Goal: Information Seeking & Learning: Learn about a topic

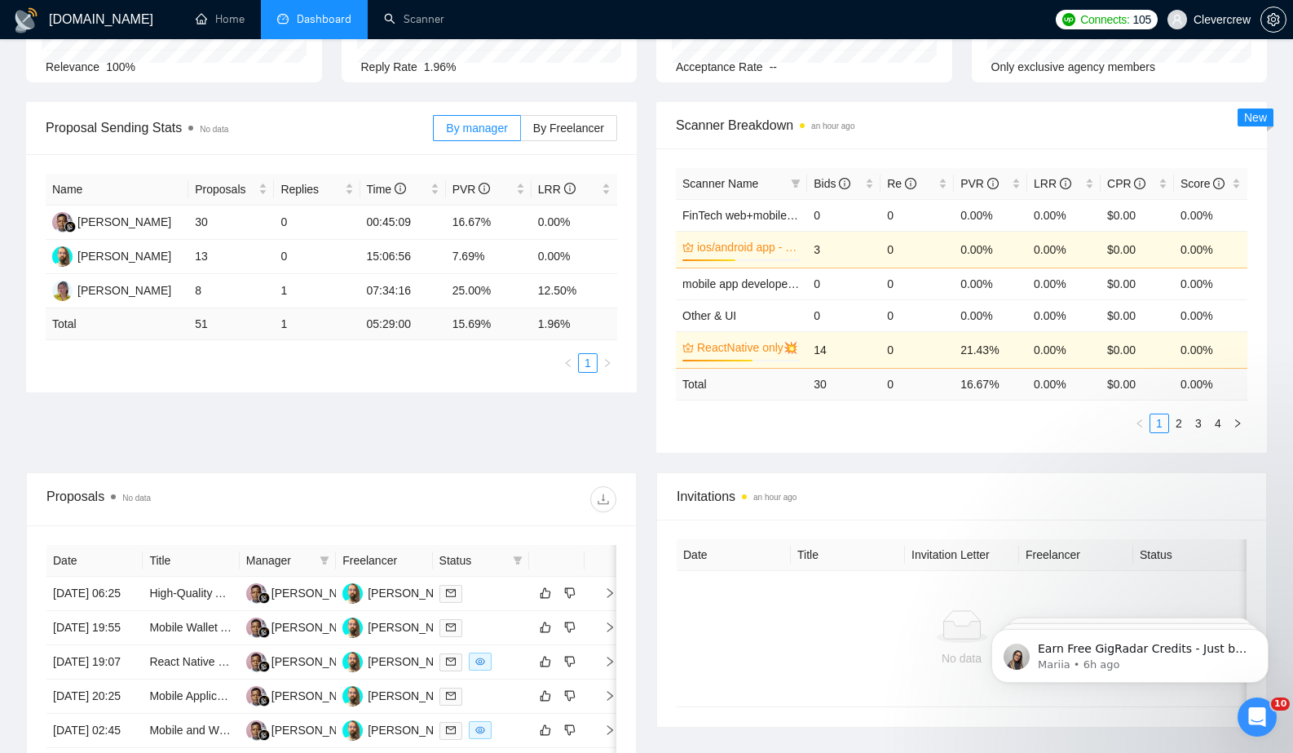
scroll to position [190, 0]
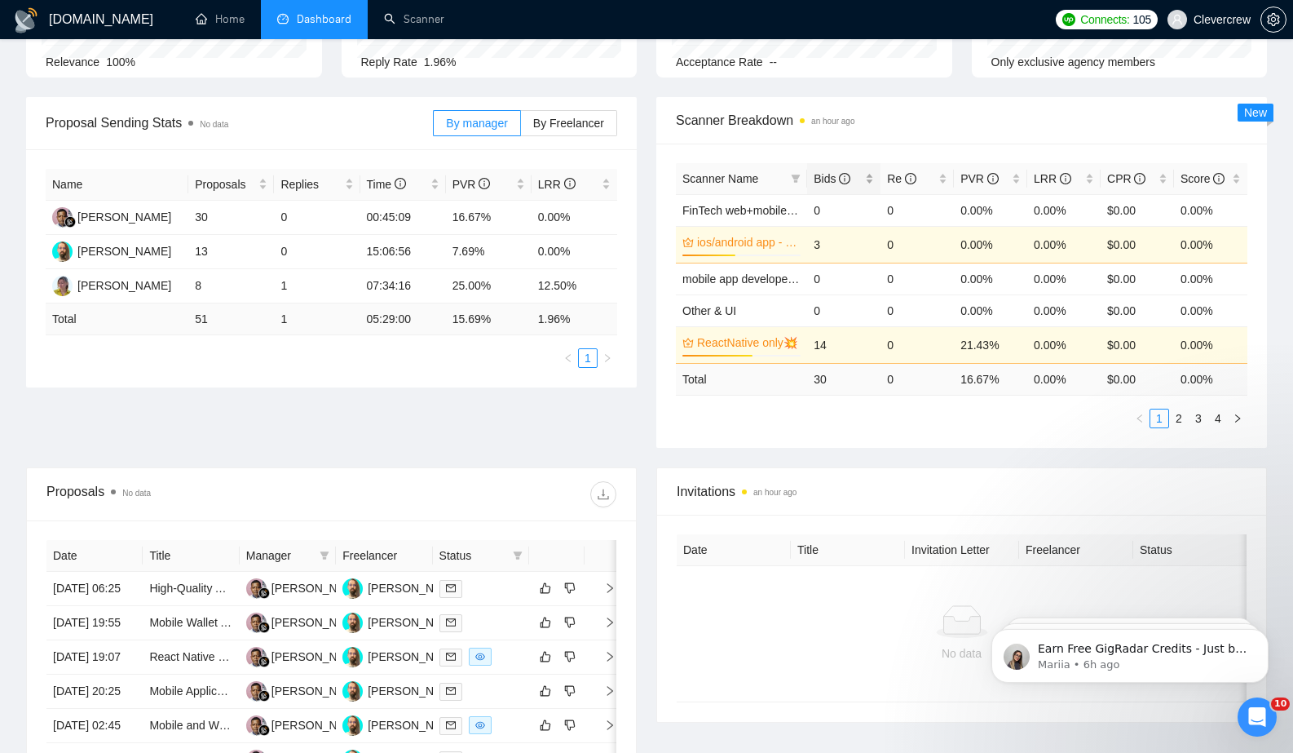
click at [826, 180] on span "Bids" at bounding box center [832, 178] width 37 height 13
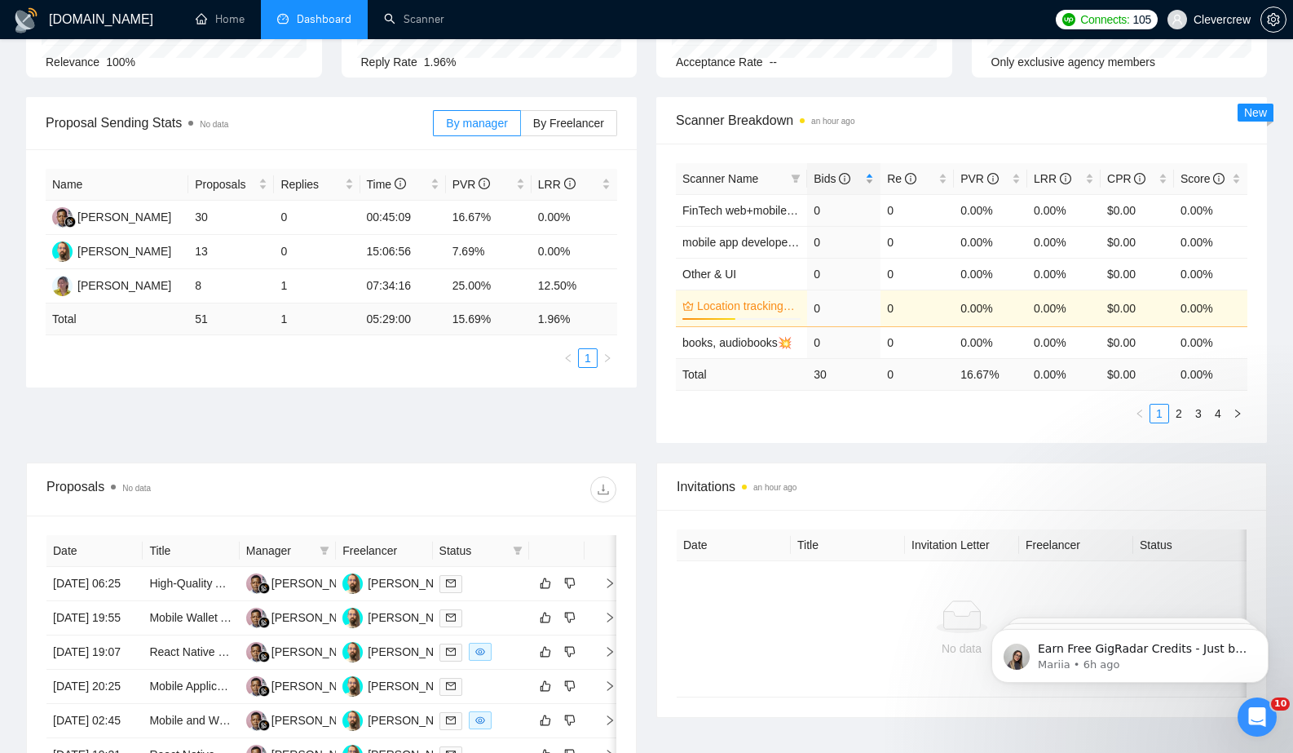
click at [826, 180] on span "Bids" at bounding box center [832, 178] width 37 height 13
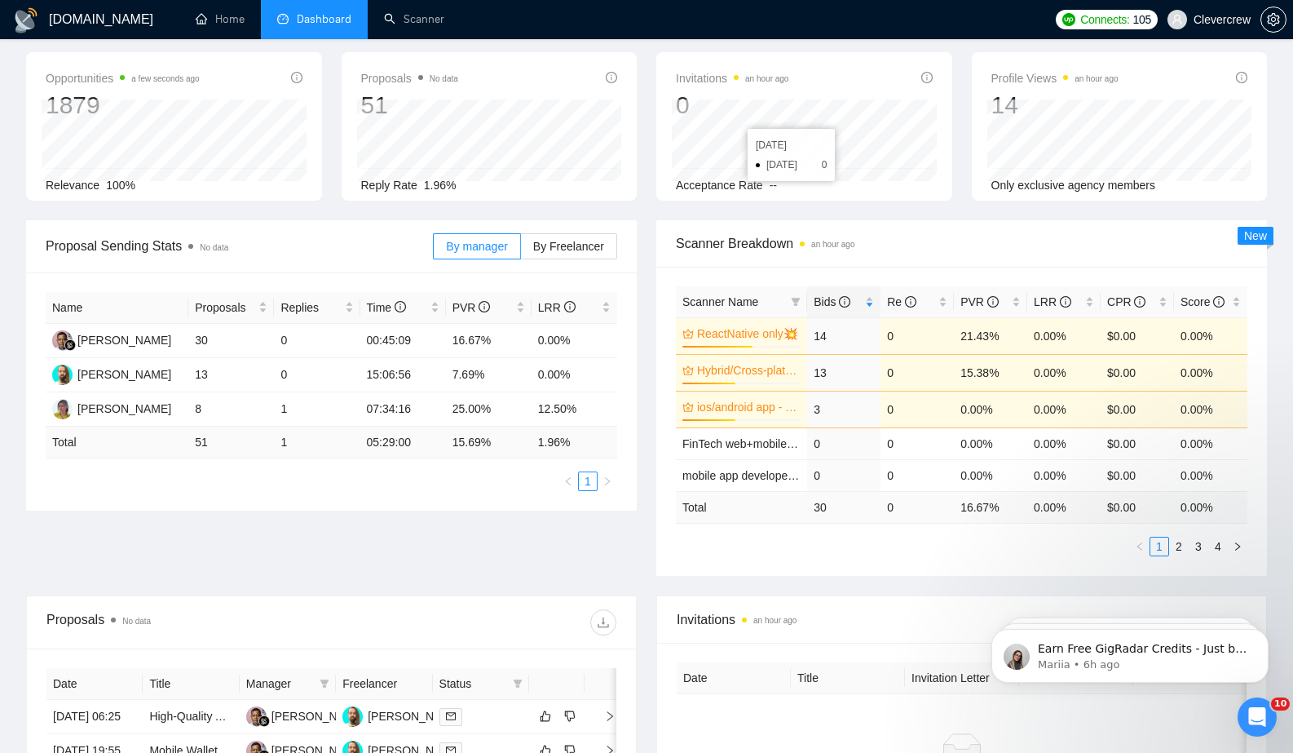
scroll to position [0, 0]
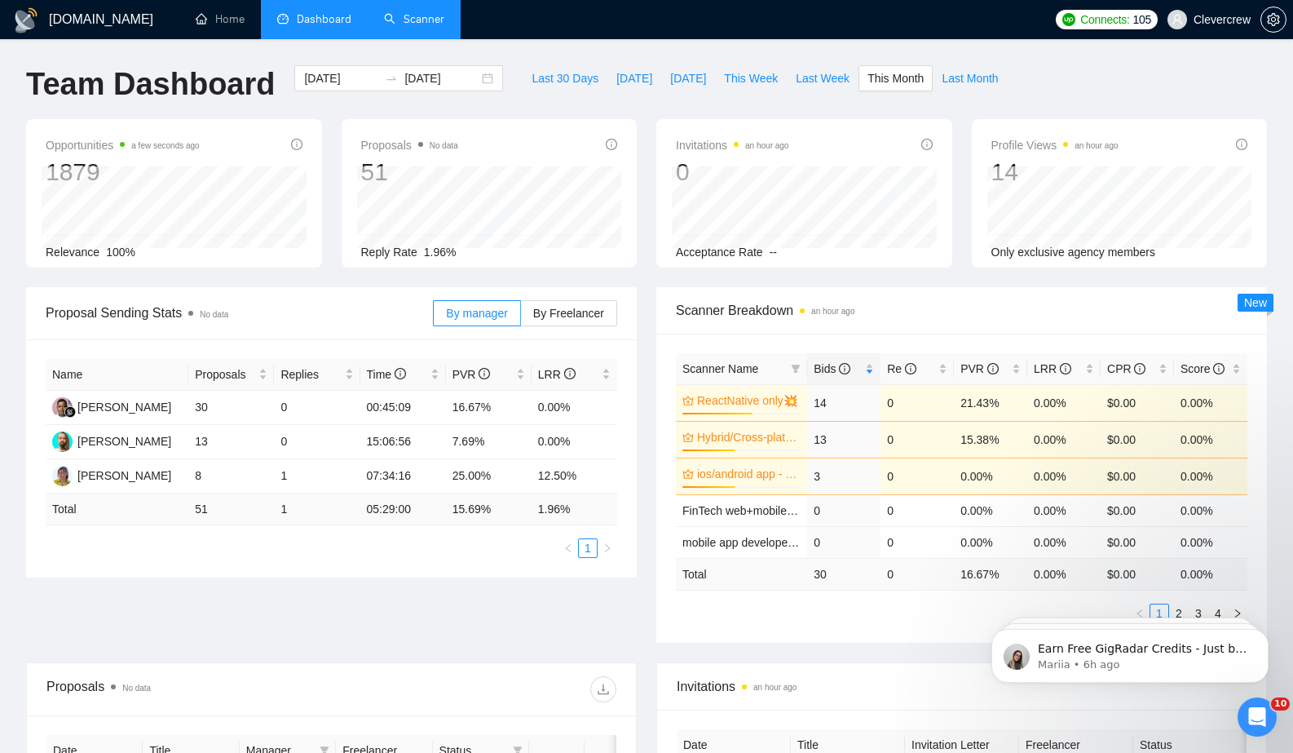
click at [429, 12] on link "Scanner" at bounding box center [414, 19] width 60 height 14
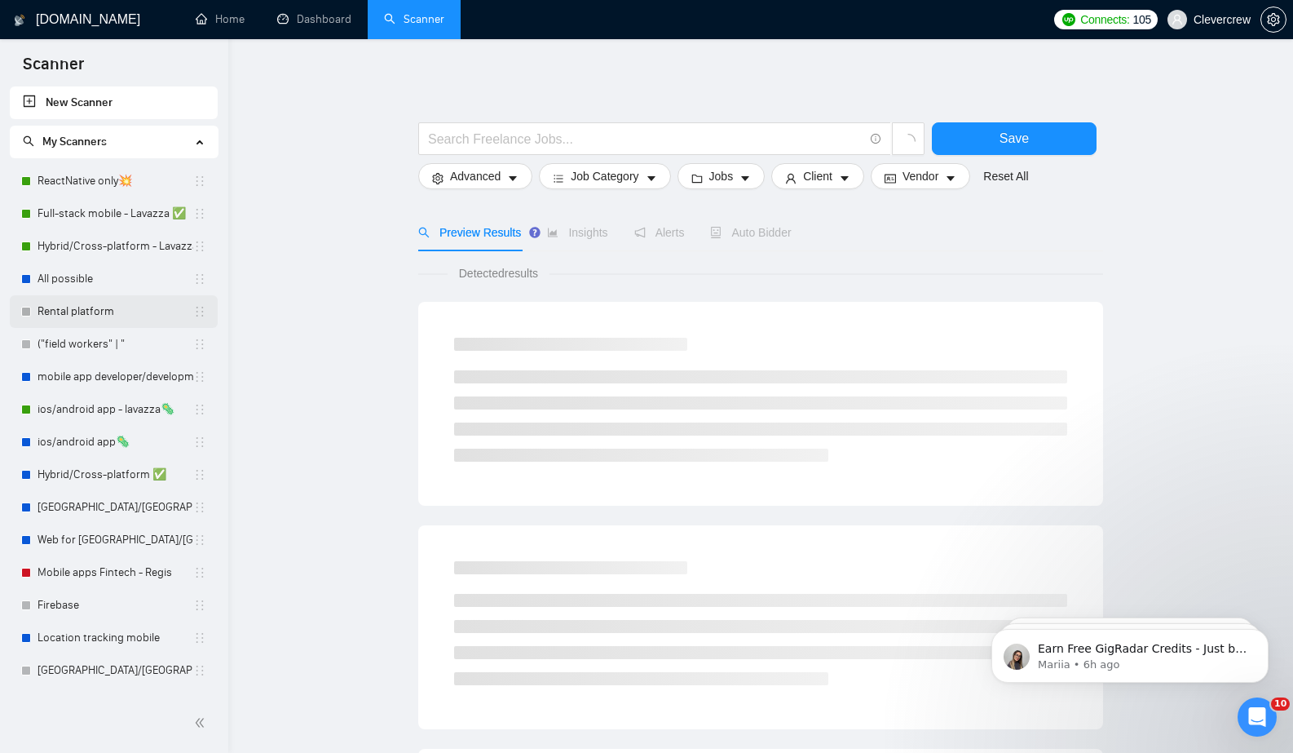
click at [108, 315] on link "Rental platform" at bounding box center [116, 311] width 156 height 33
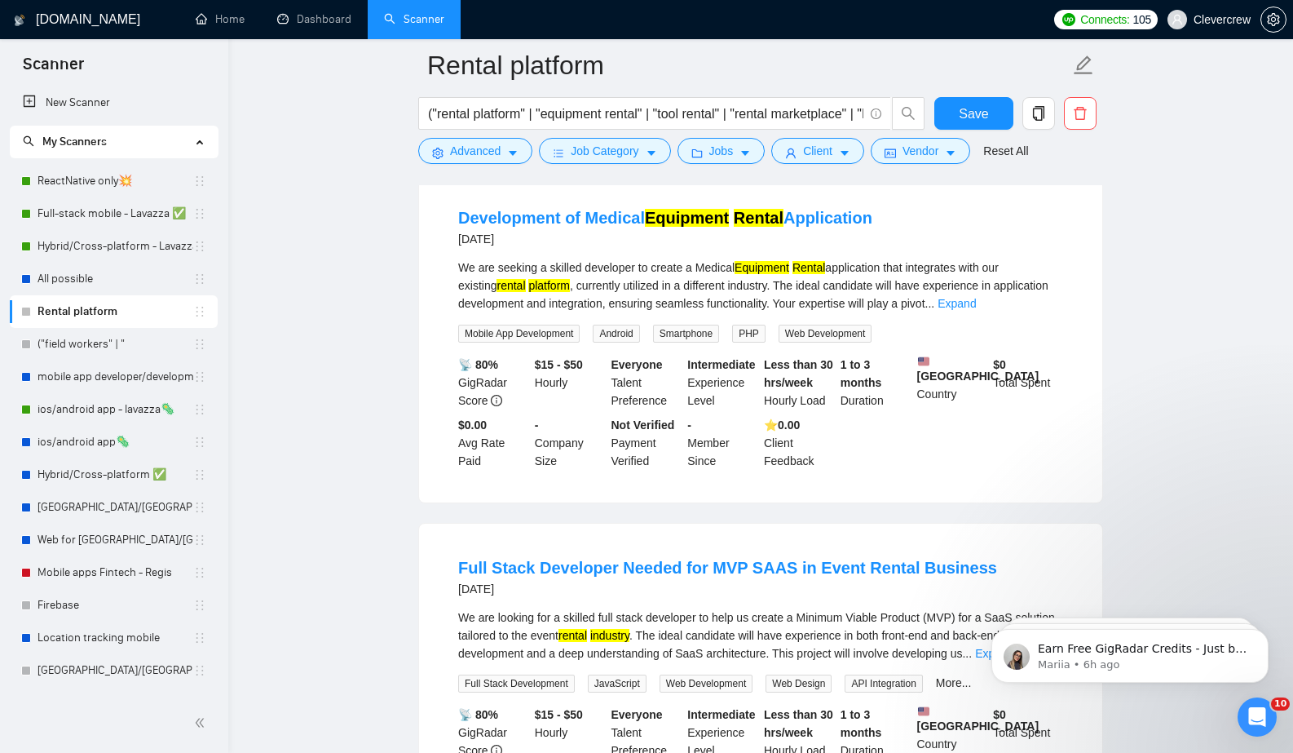
scroll to position [903, 0]
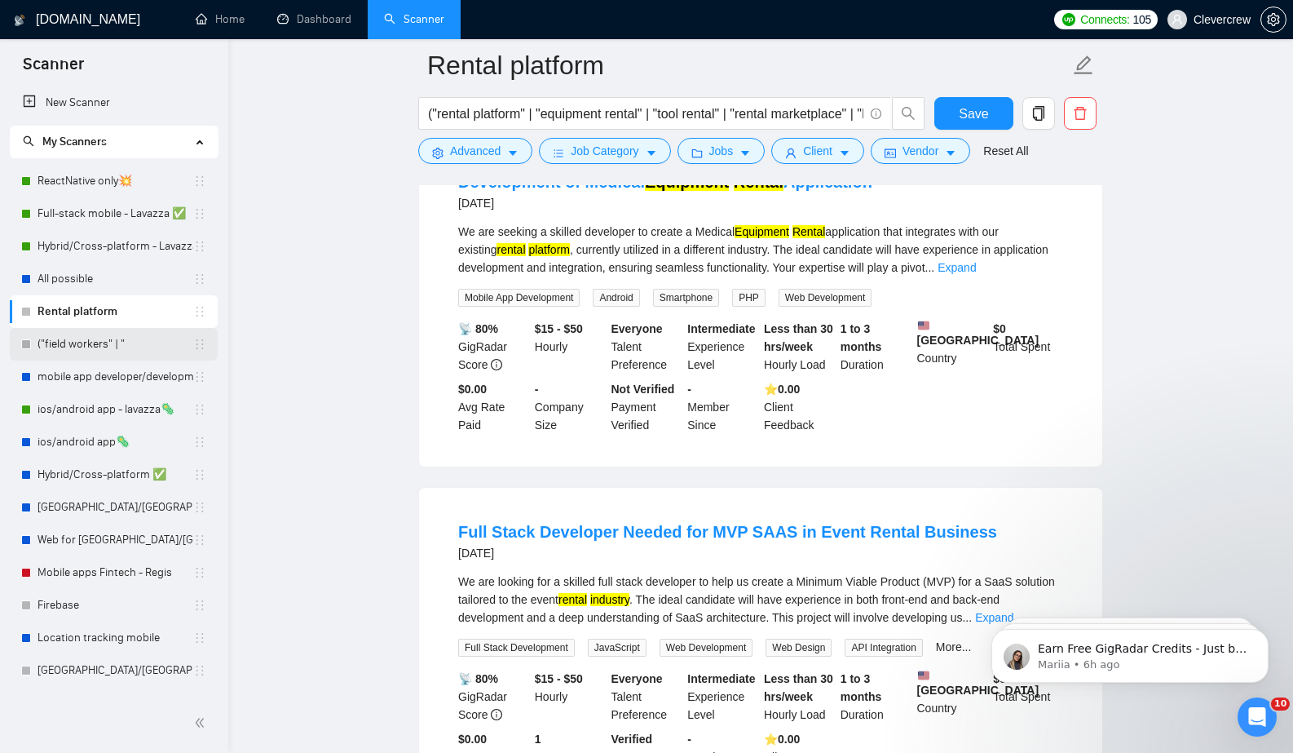
click at [100, 349] on link "("field workers" | "" at bounding box center [116, 344] width 156 height 33
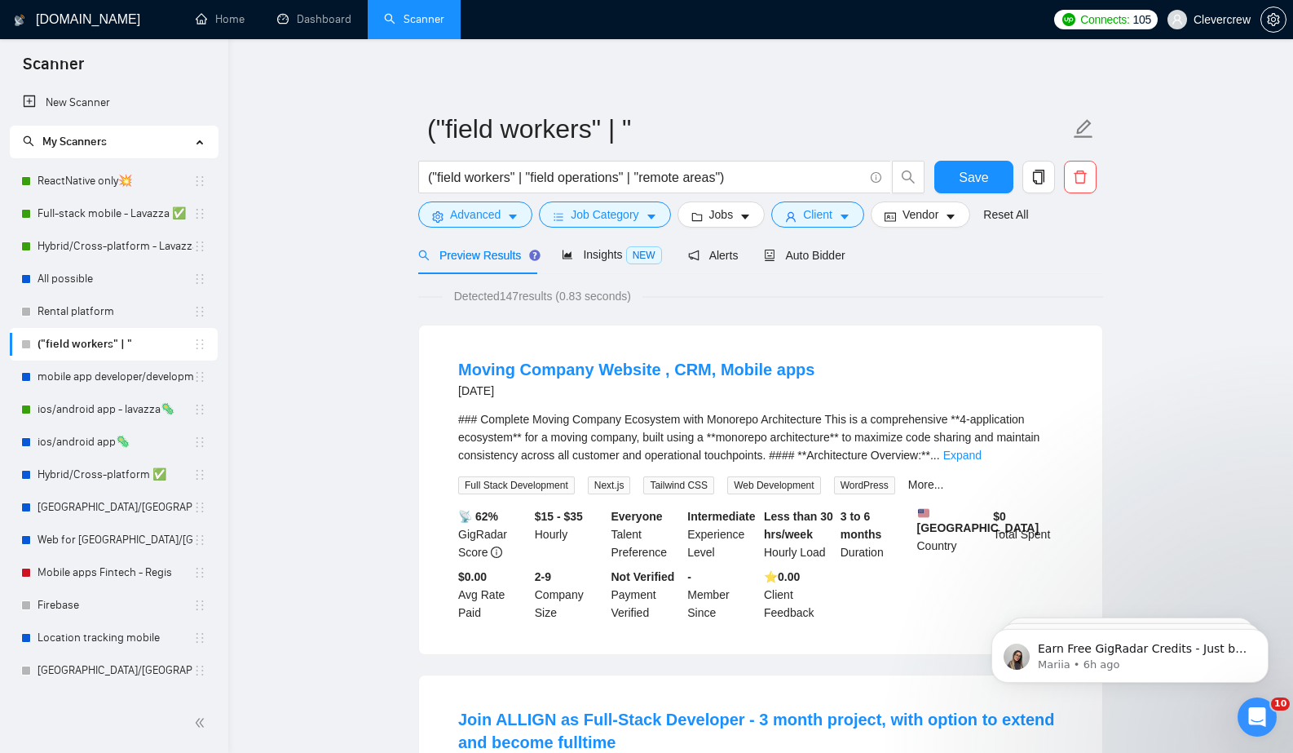
scroll to position [5, 0]
click at [982, 448] on link "Expand" at bounding box center [962, 453] width 38 height 13
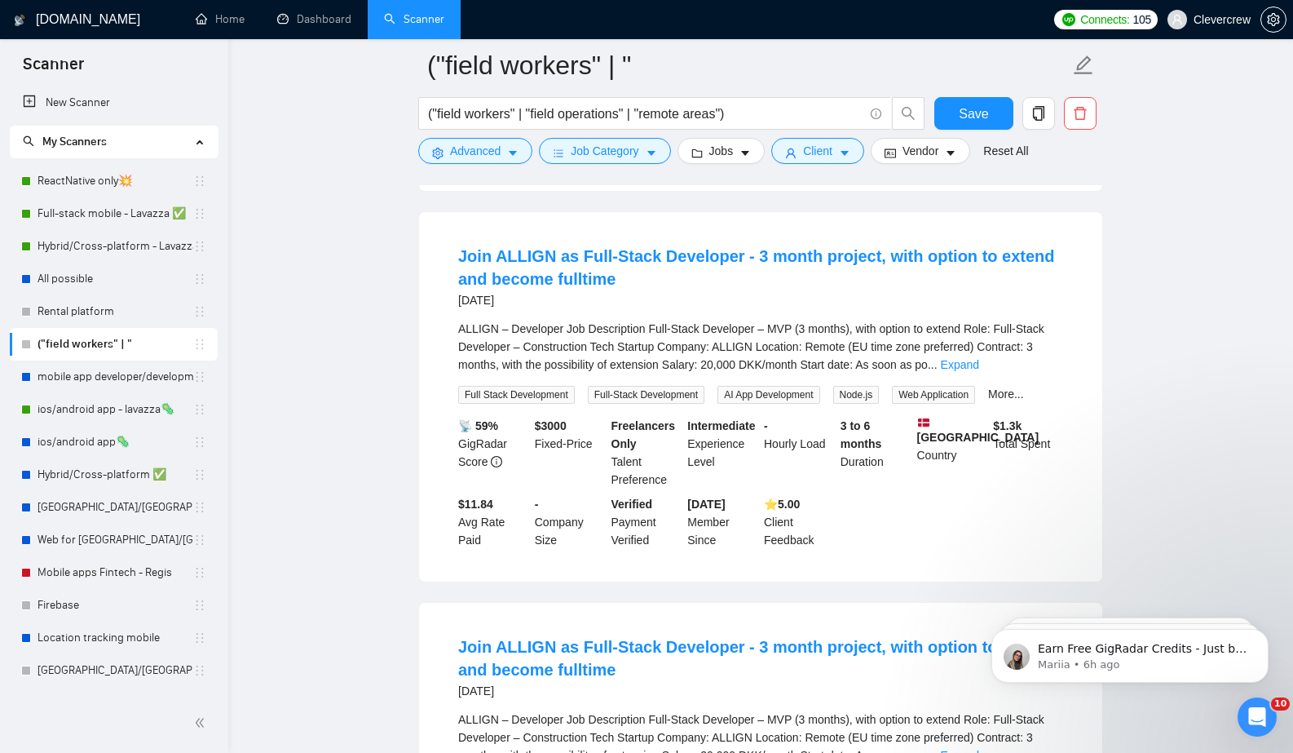
scroll to position [4790, 0]
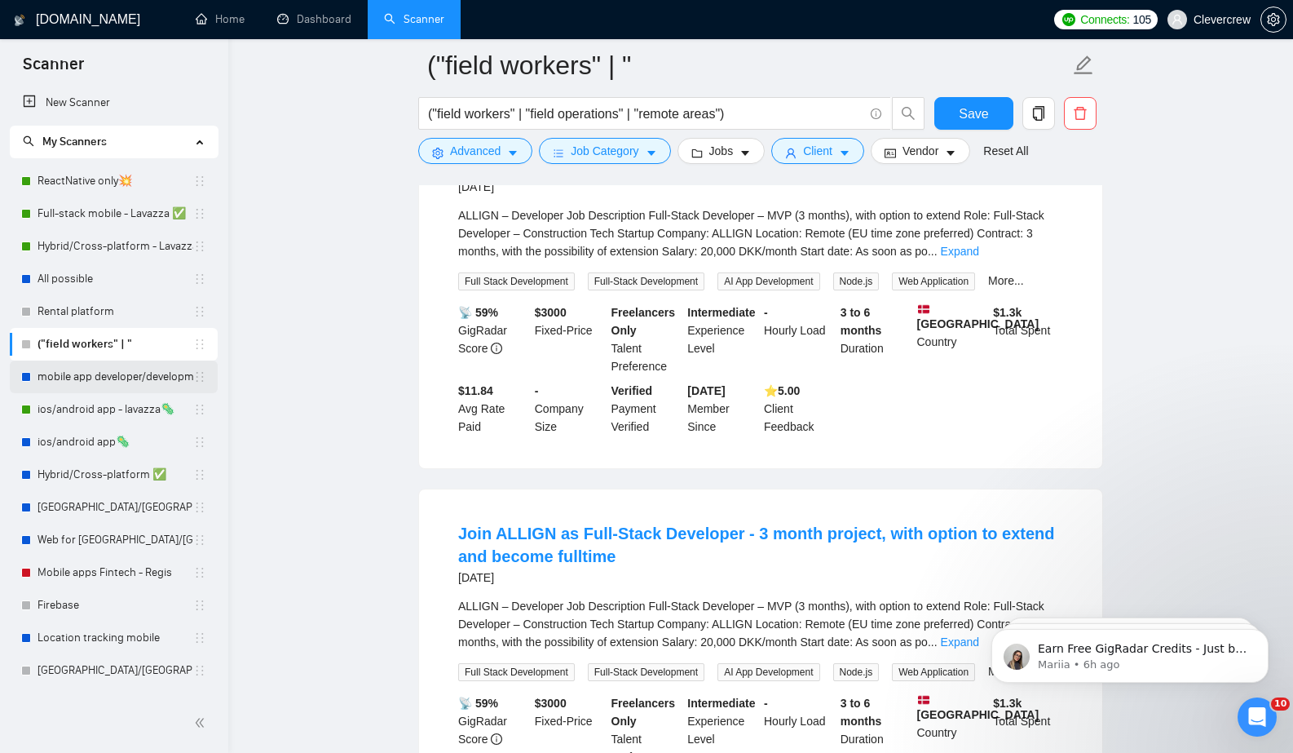
click at [116, 378] on link "mobile app developer/development📲" at bounding box center [116, 376] width 156 height 33
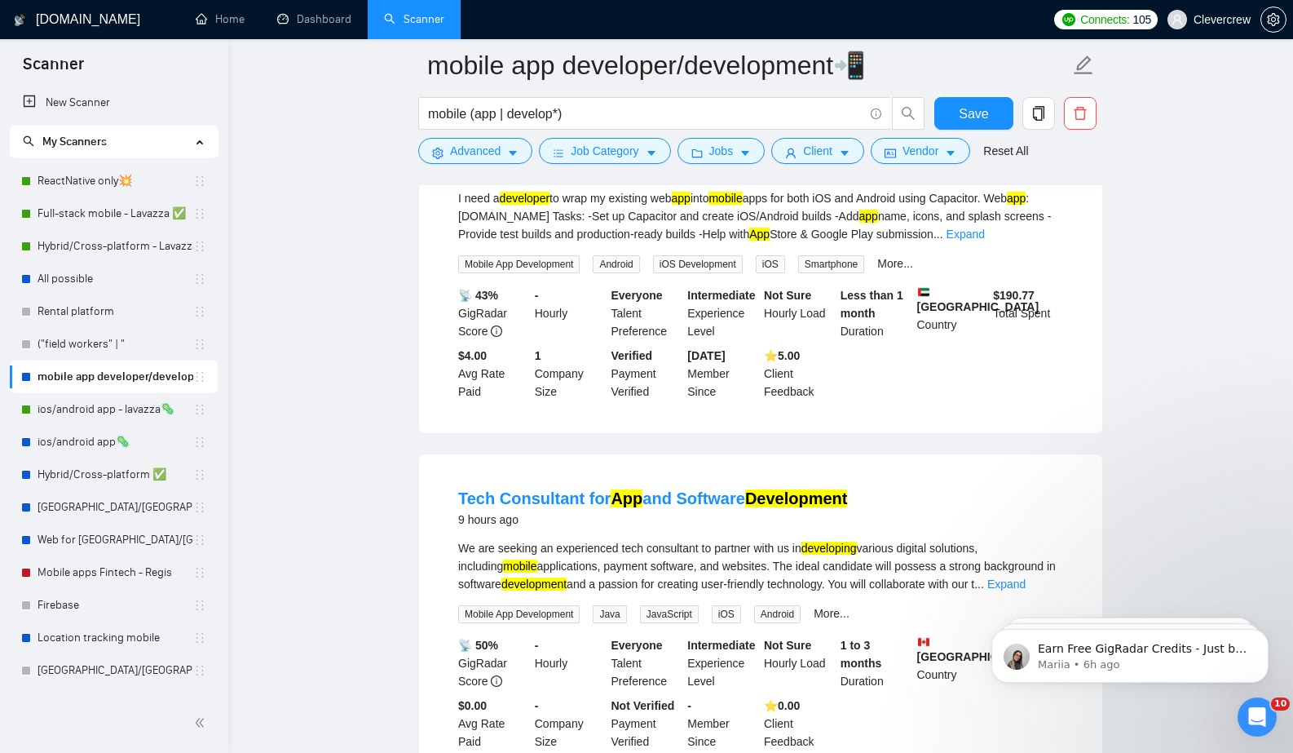
scroll to position [727, 0]
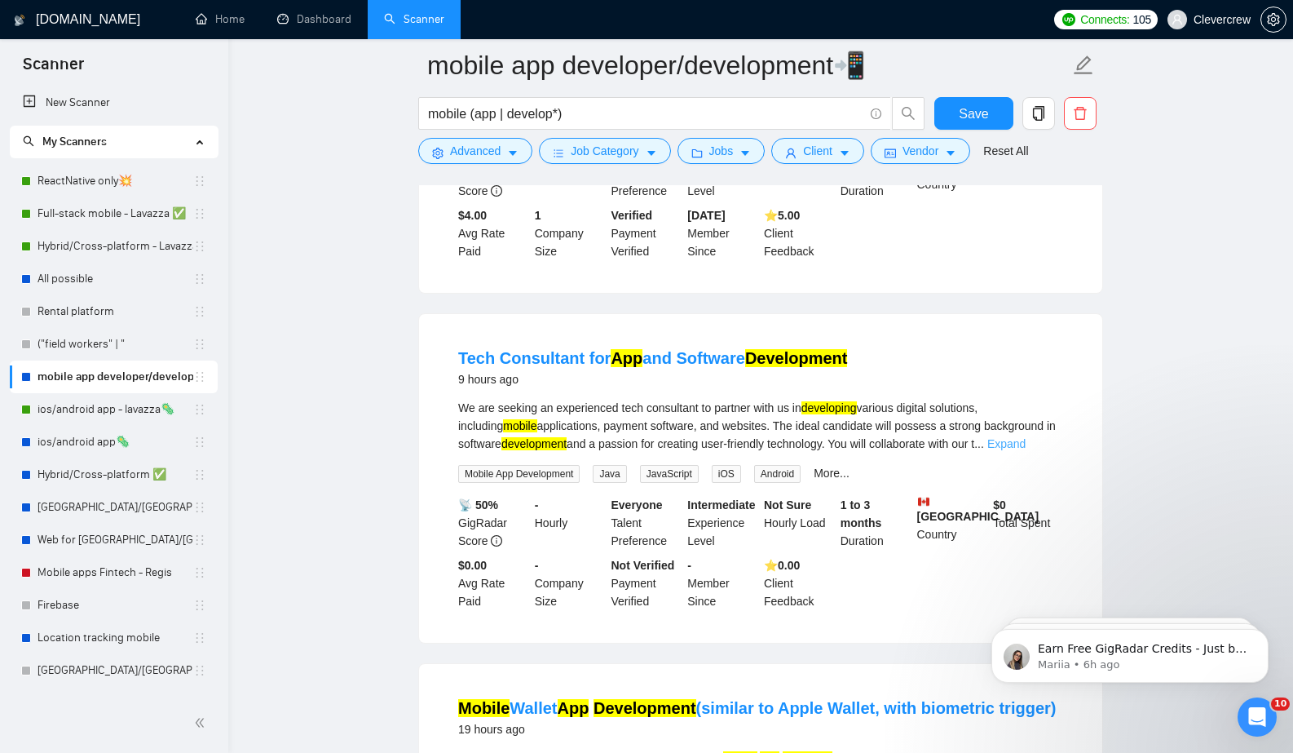
click at [1026, 448] on link "Expand" at bounding box center [1006, 443] width 38 height 13
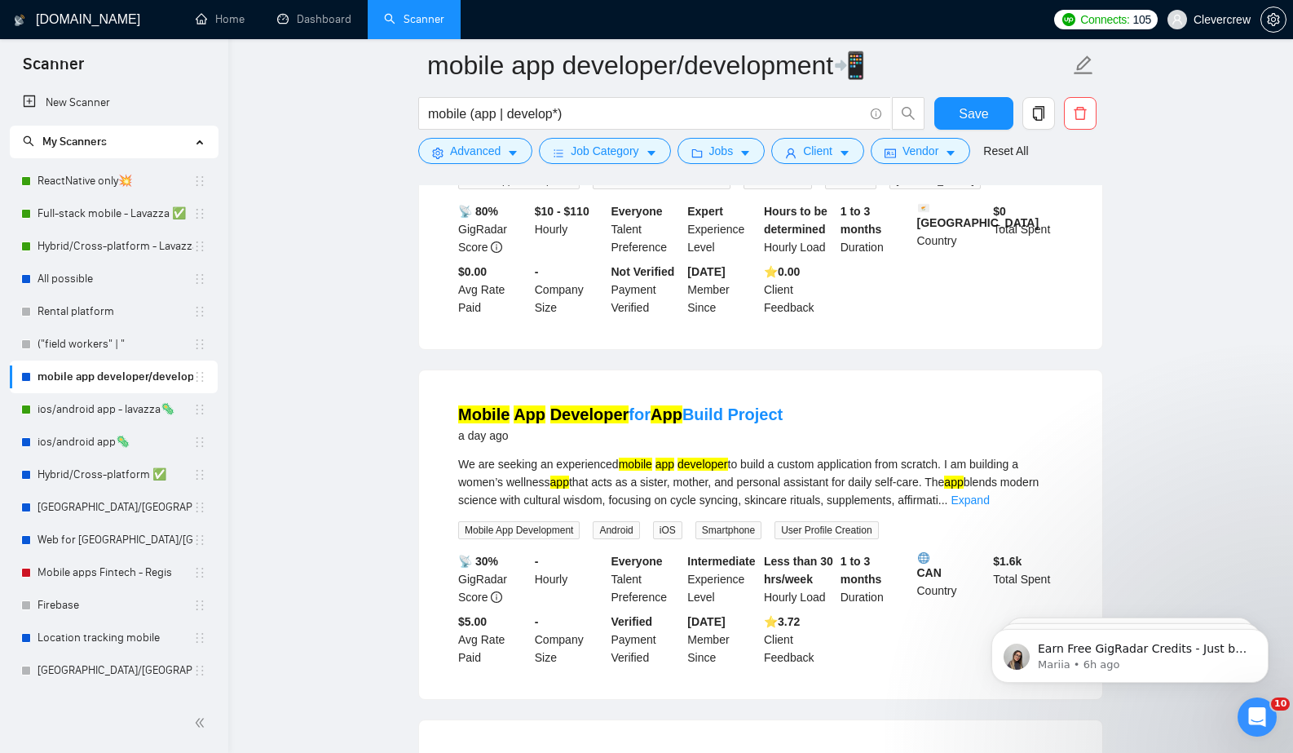
scroll to position [1924, 0]
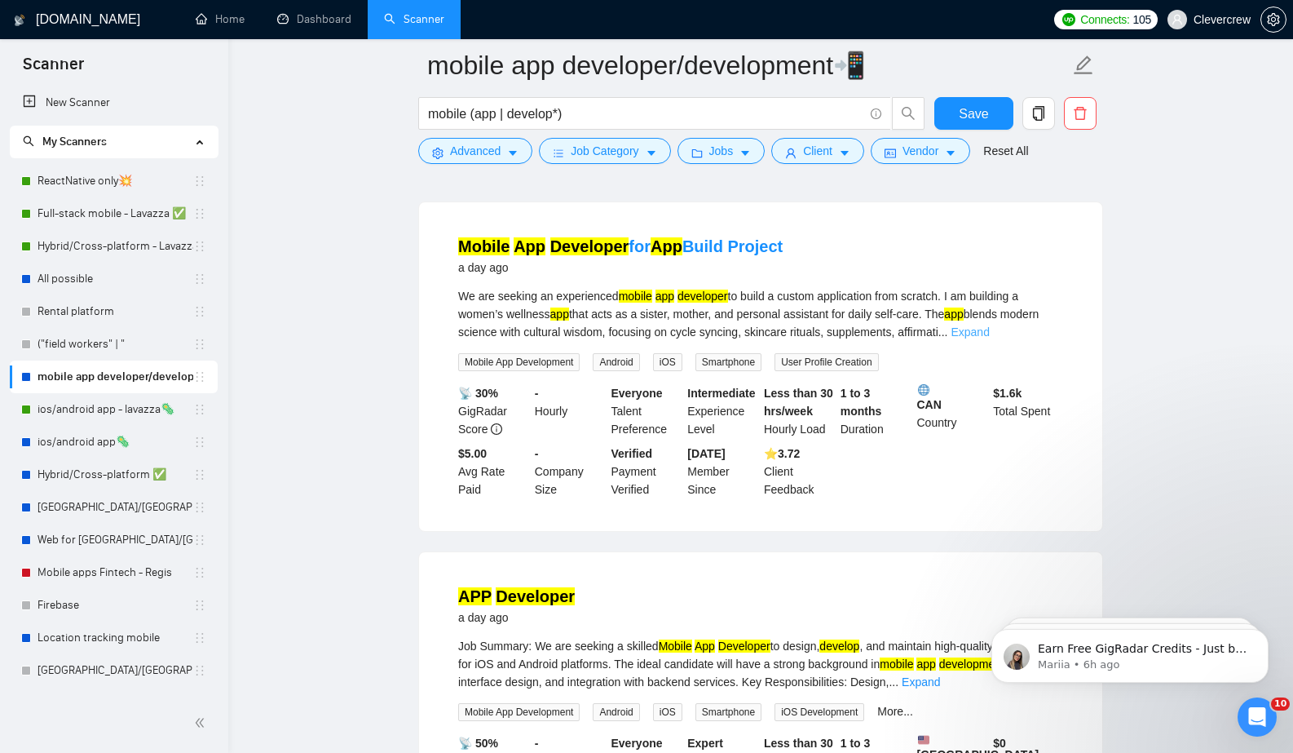
click at [989, 338] on link "Expand" at bounding box center [970, 331] width 38 height 13
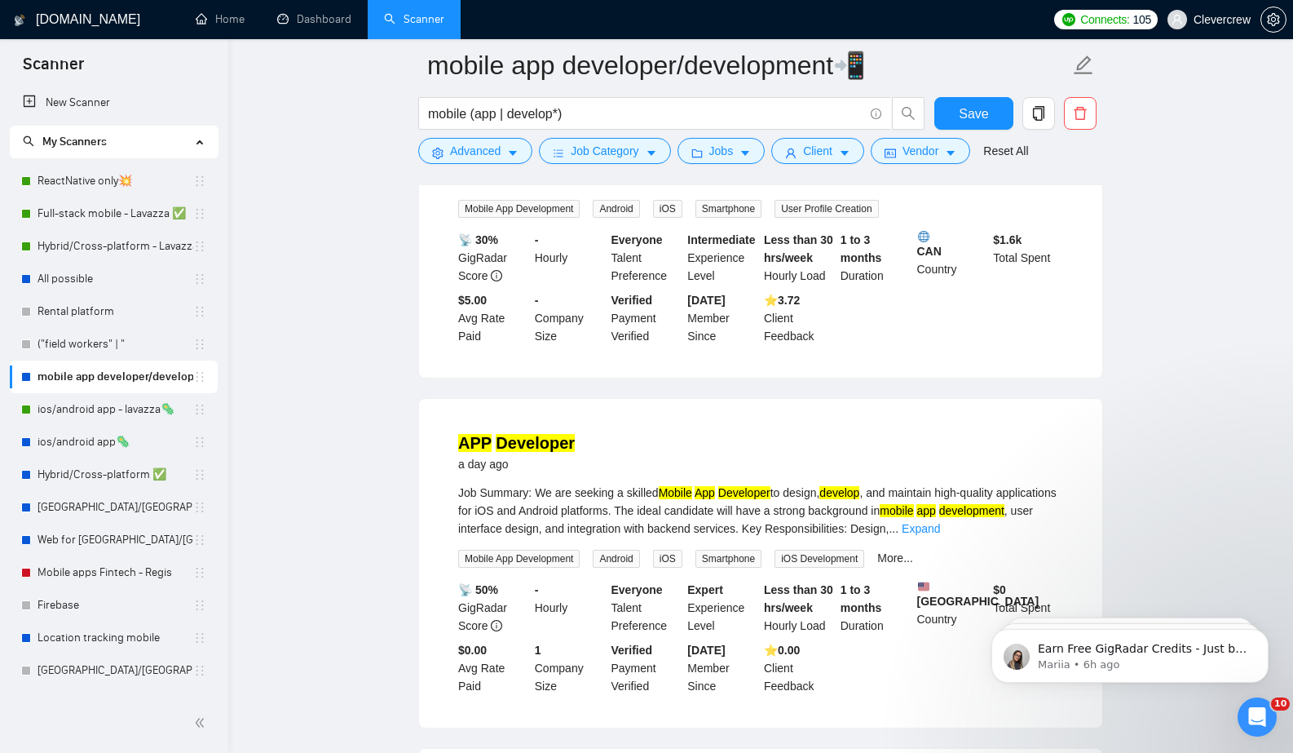
scroll to position [2528, 0]
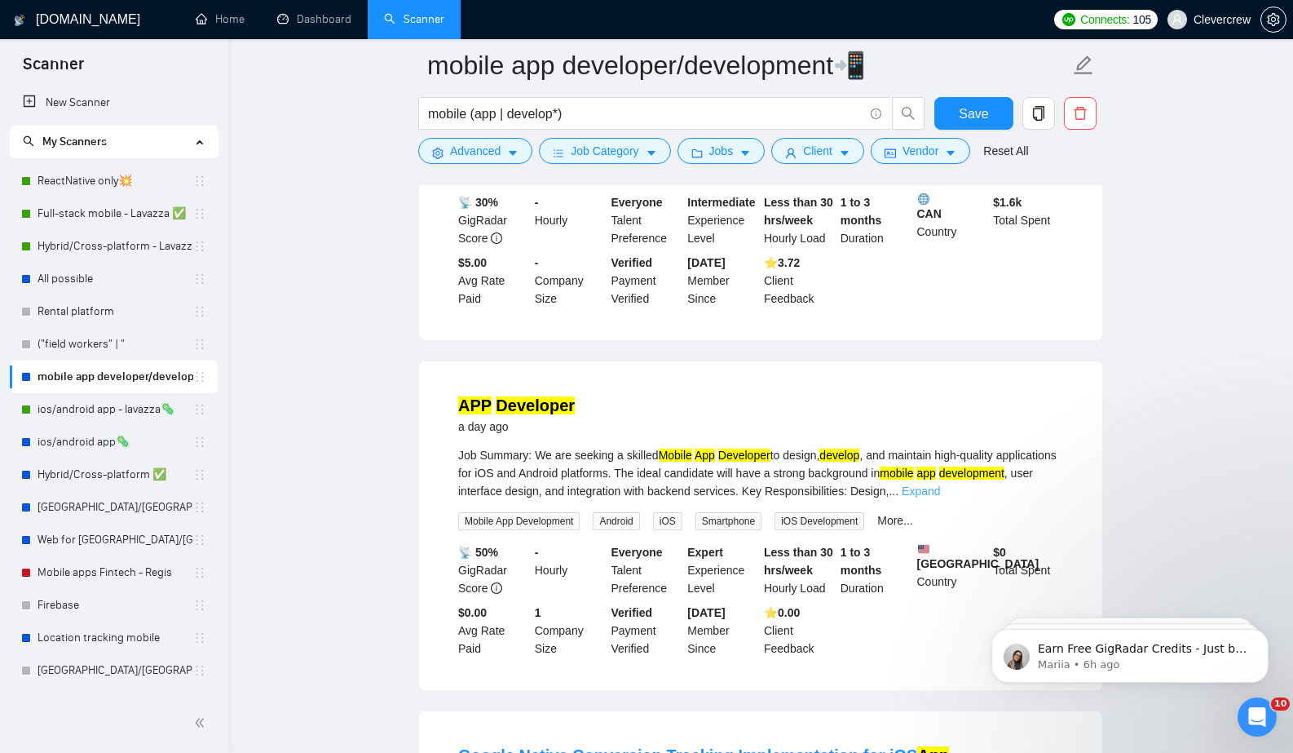
click at [940, 497] on link "Expand" at bounding box center [921, 490] width 38 height 13
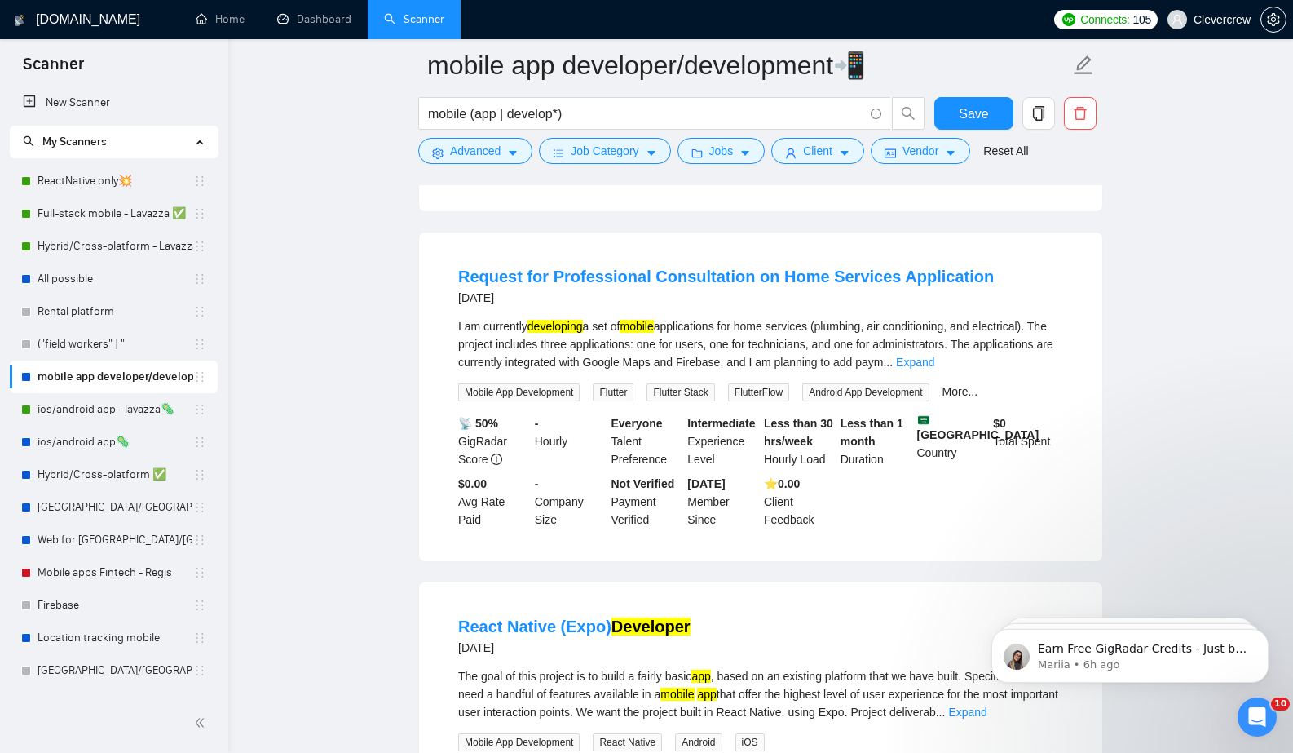
scroll to position [3557, 0]
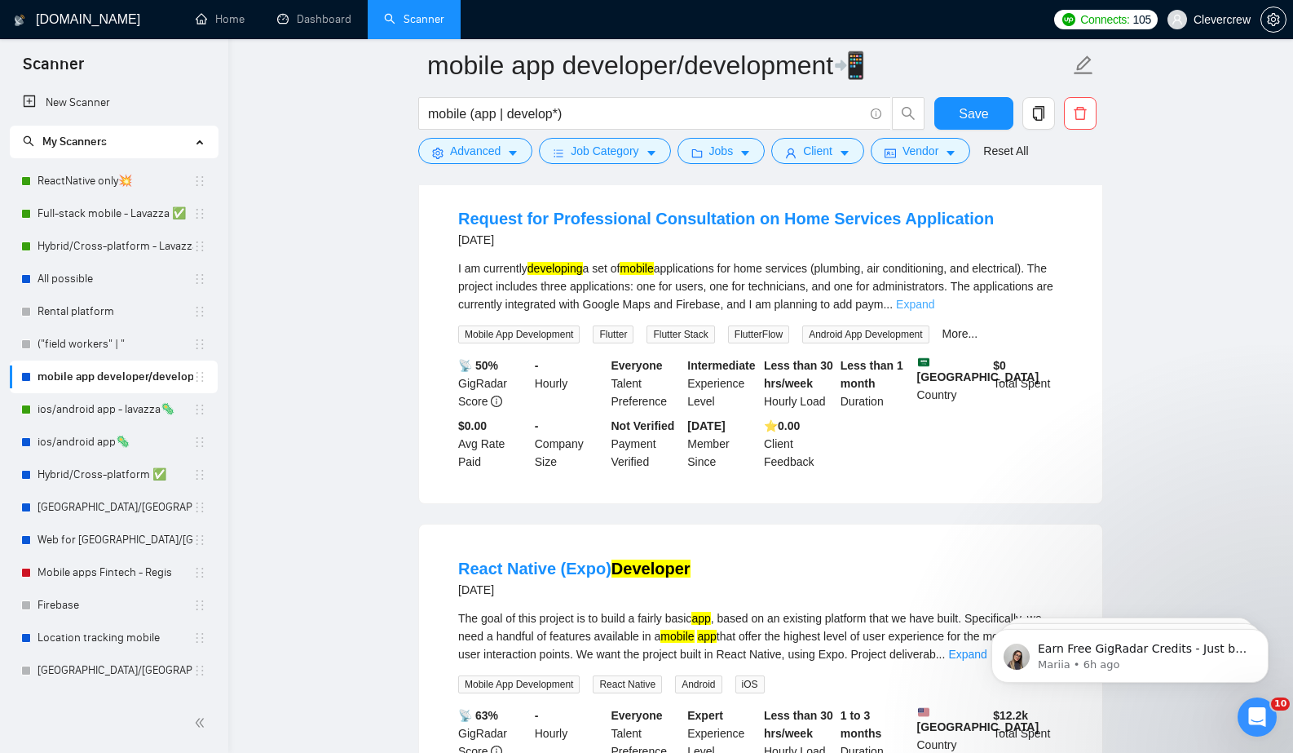
click at [934, 311] on link "Expand" at bounding box center [915, 304] width 38 height 13
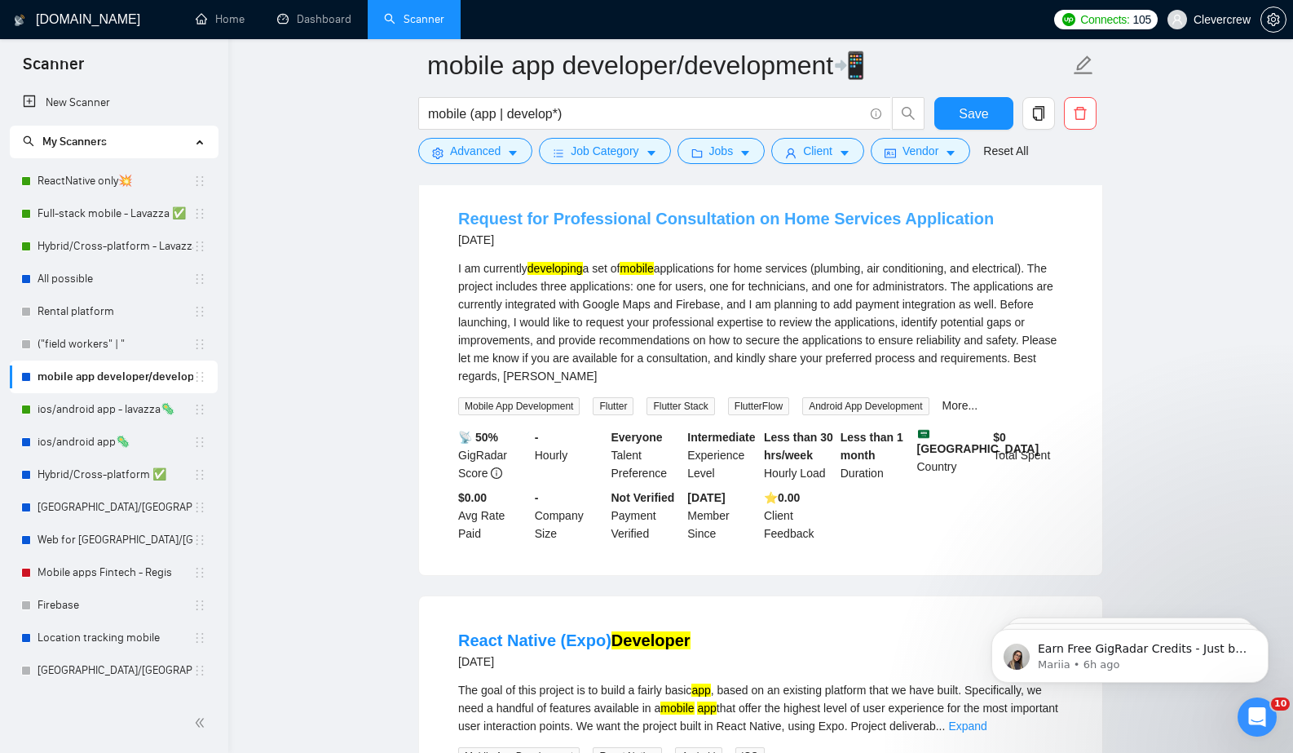
click at [922, 227] on link "Request for Professional Consultation on Home Services Application" at bounding box center [726, 219] width 536 height 18
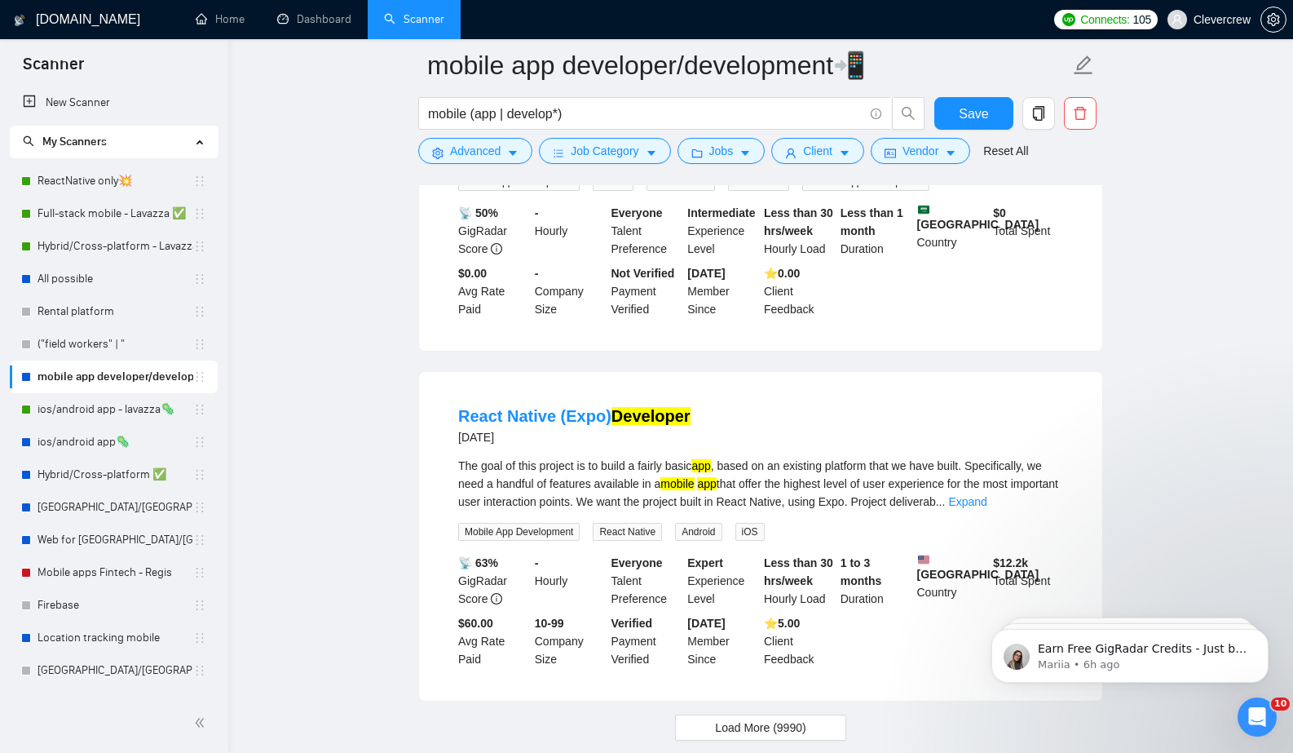
scroll to position [3840, 0]
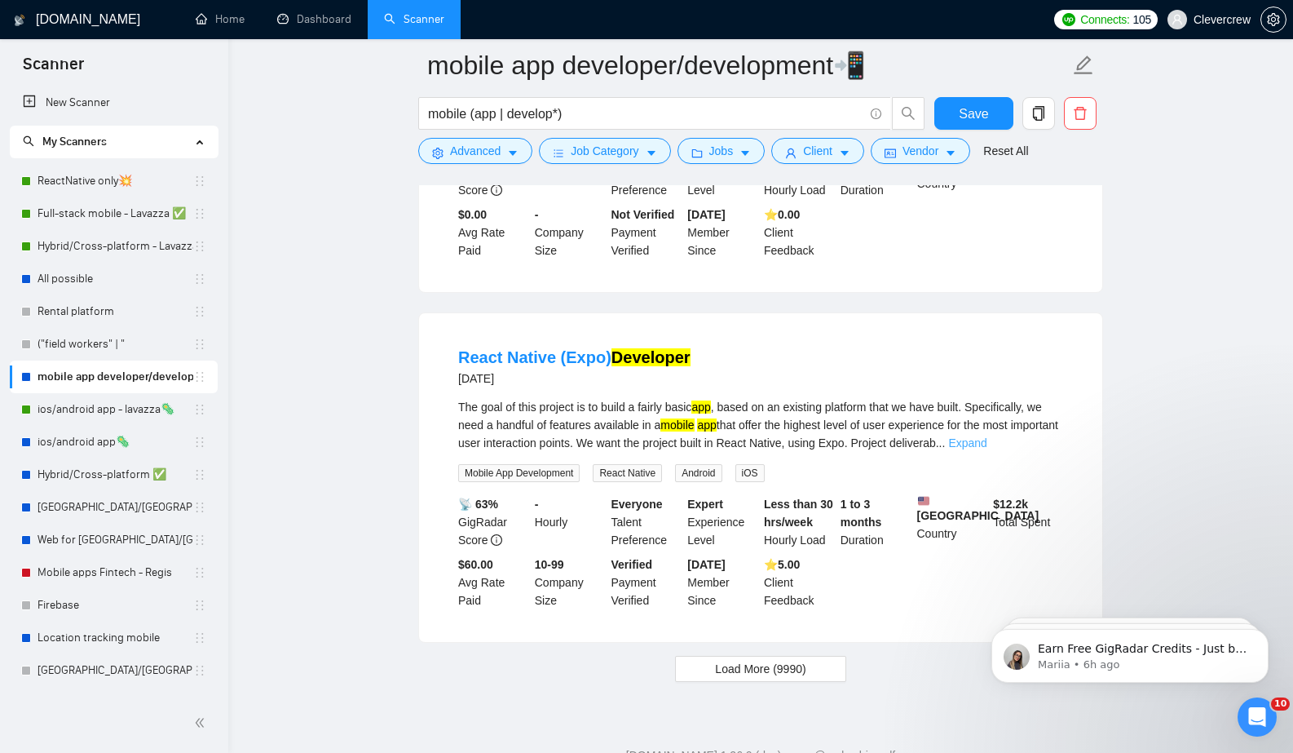
click at [987, 449] on link "Expand" at bounding box center [967, 442] width 38 height 13
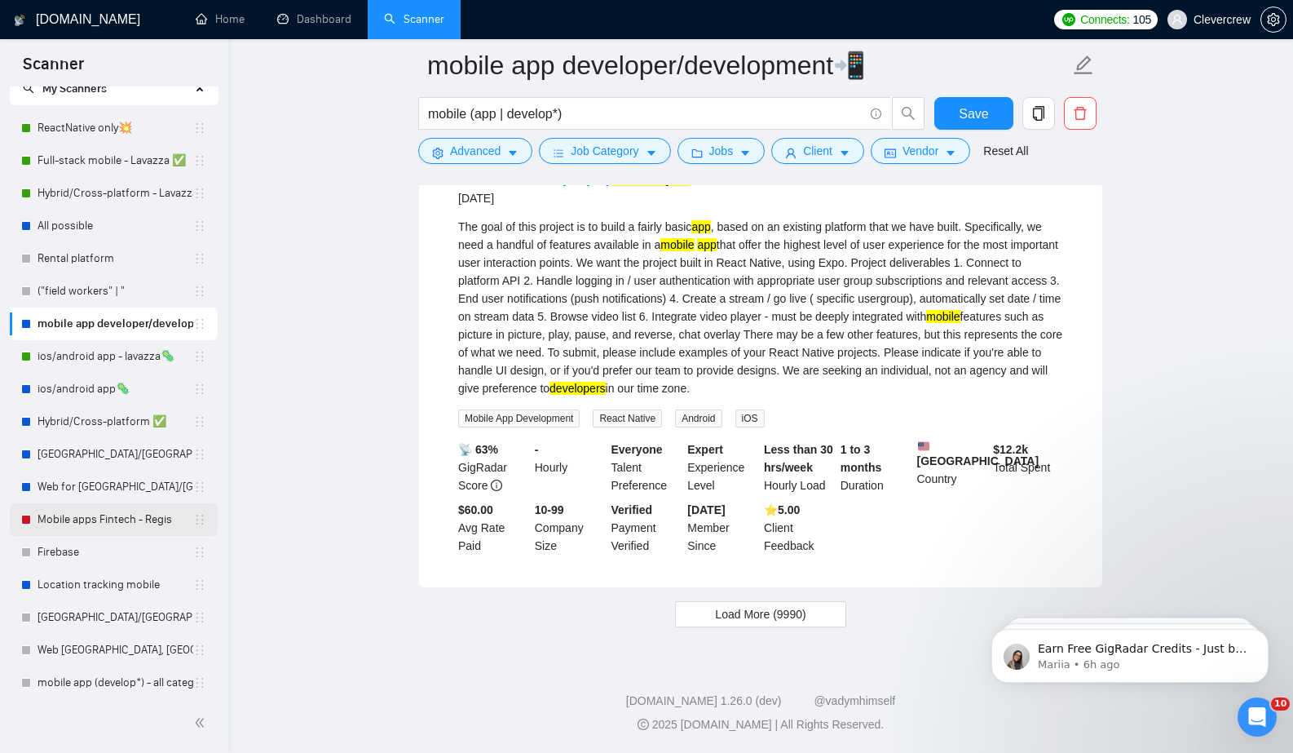
scroll to position [68, 0]
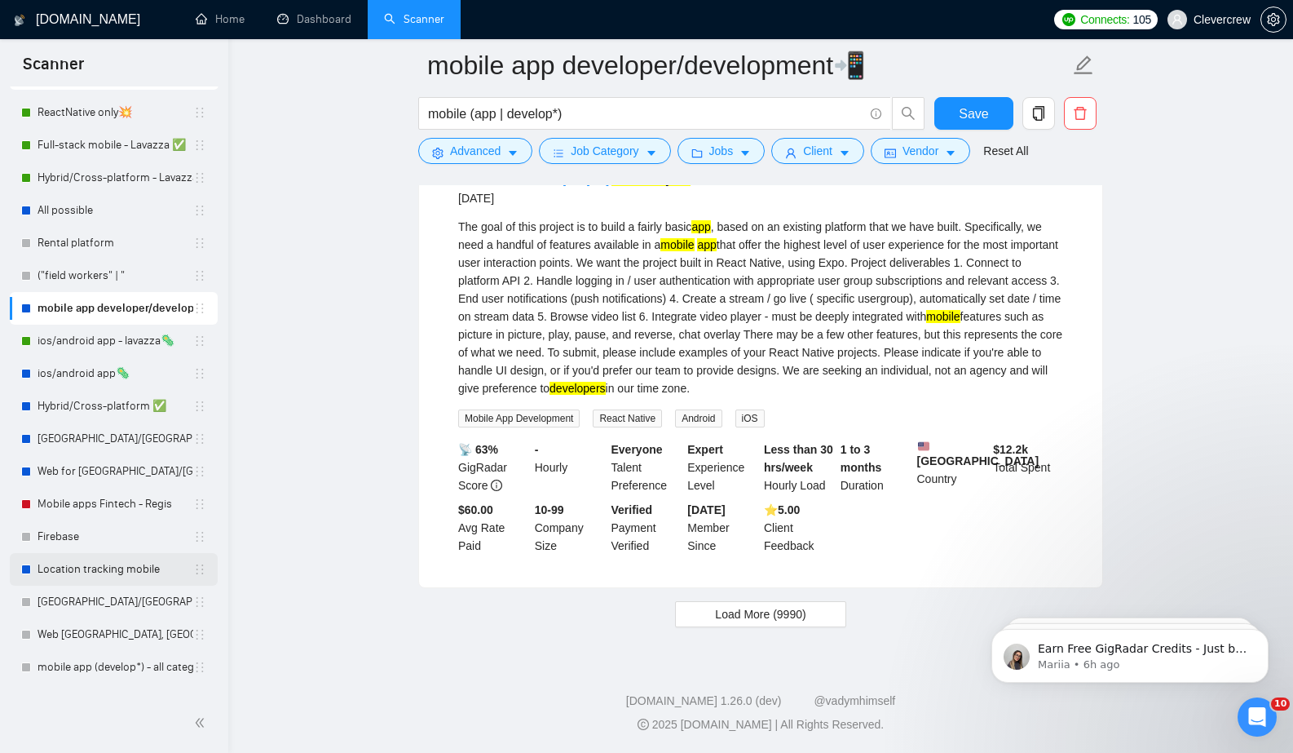
click at [99, 574] on link "Location tracking mobile" at bounding box center [116, 569] width 156 height 33
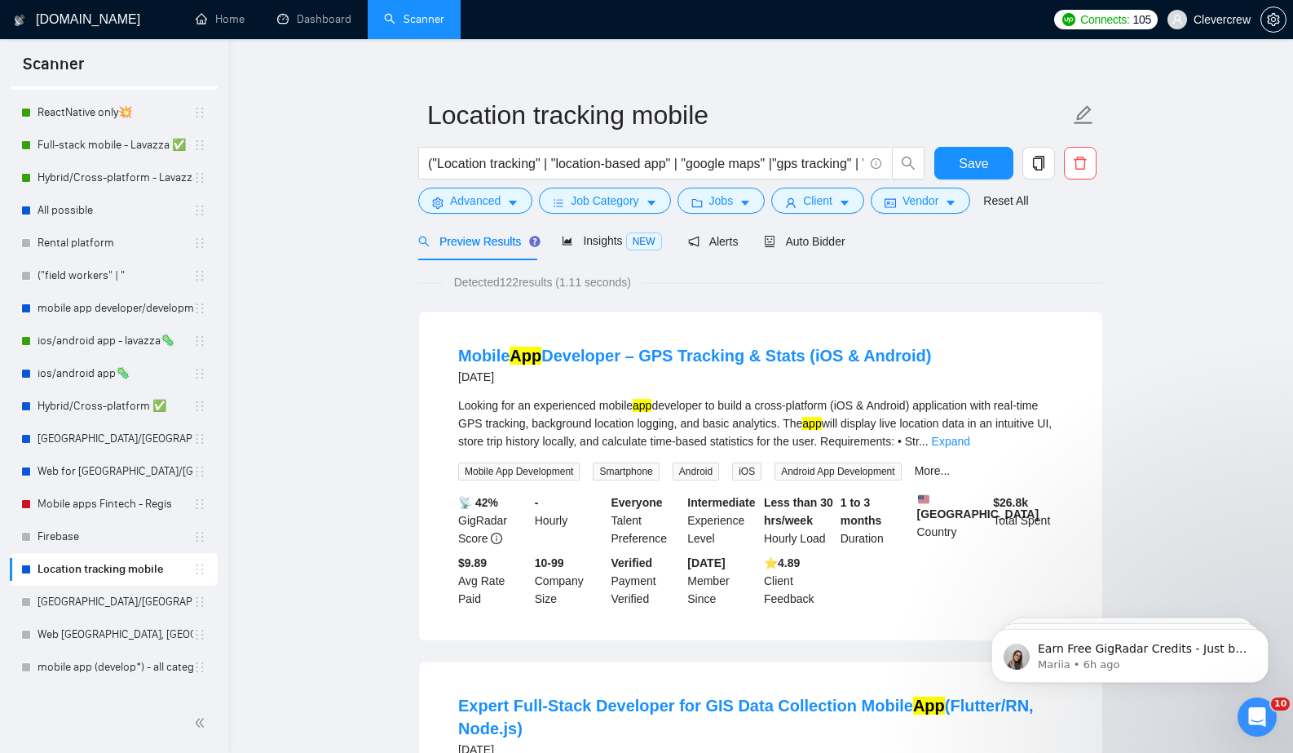
scroll to position [19, 0]
click at [970, 436] on link "Expand" at bounding box center [951, 439] width 38 height 13
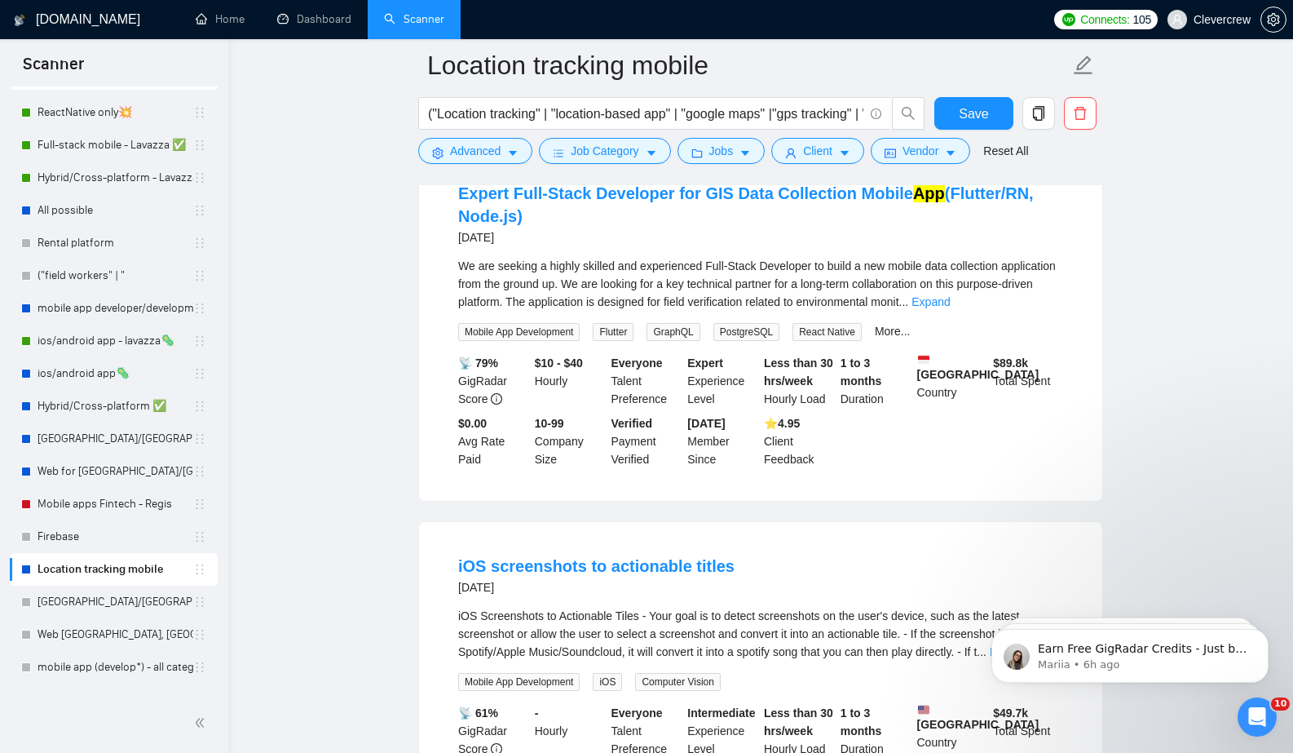
scroll to position [634, 0]
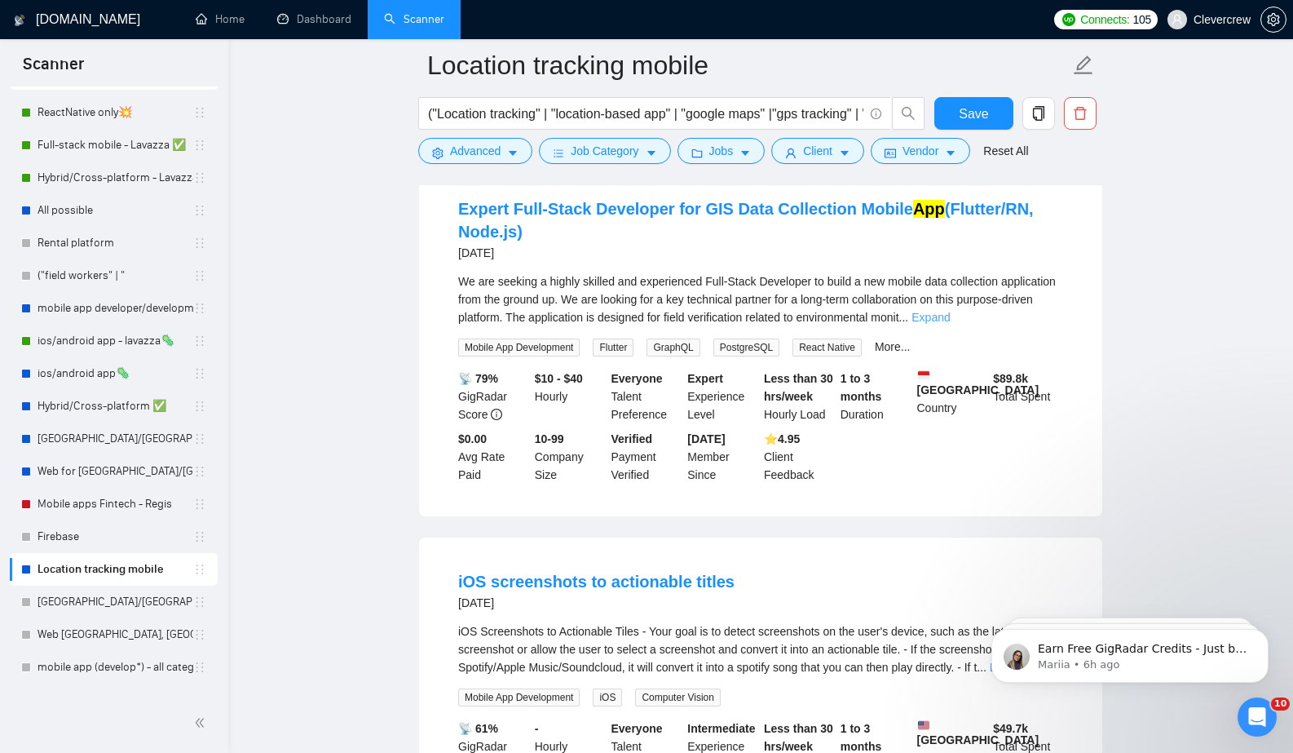
click at [950, 324] on link "Expand" at bounding box center [931, 317] width 38 height 13
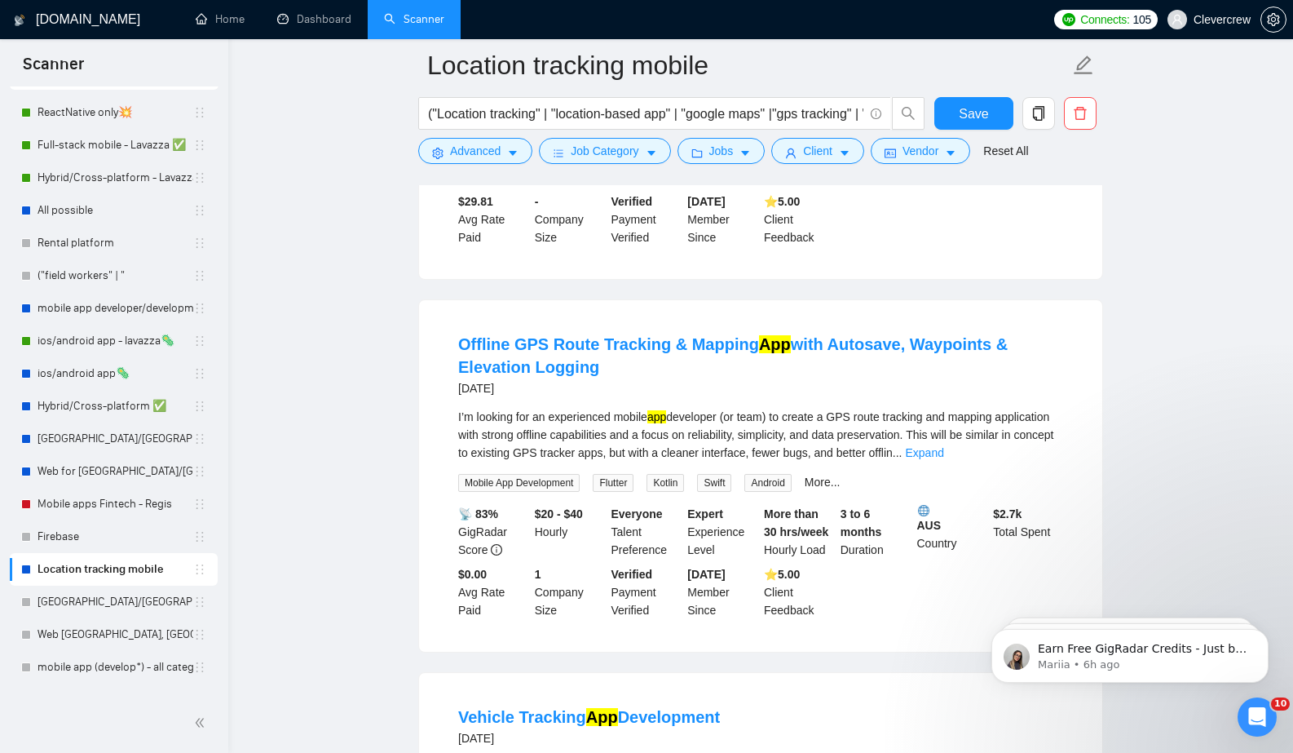
scroll to position [1852, 0]
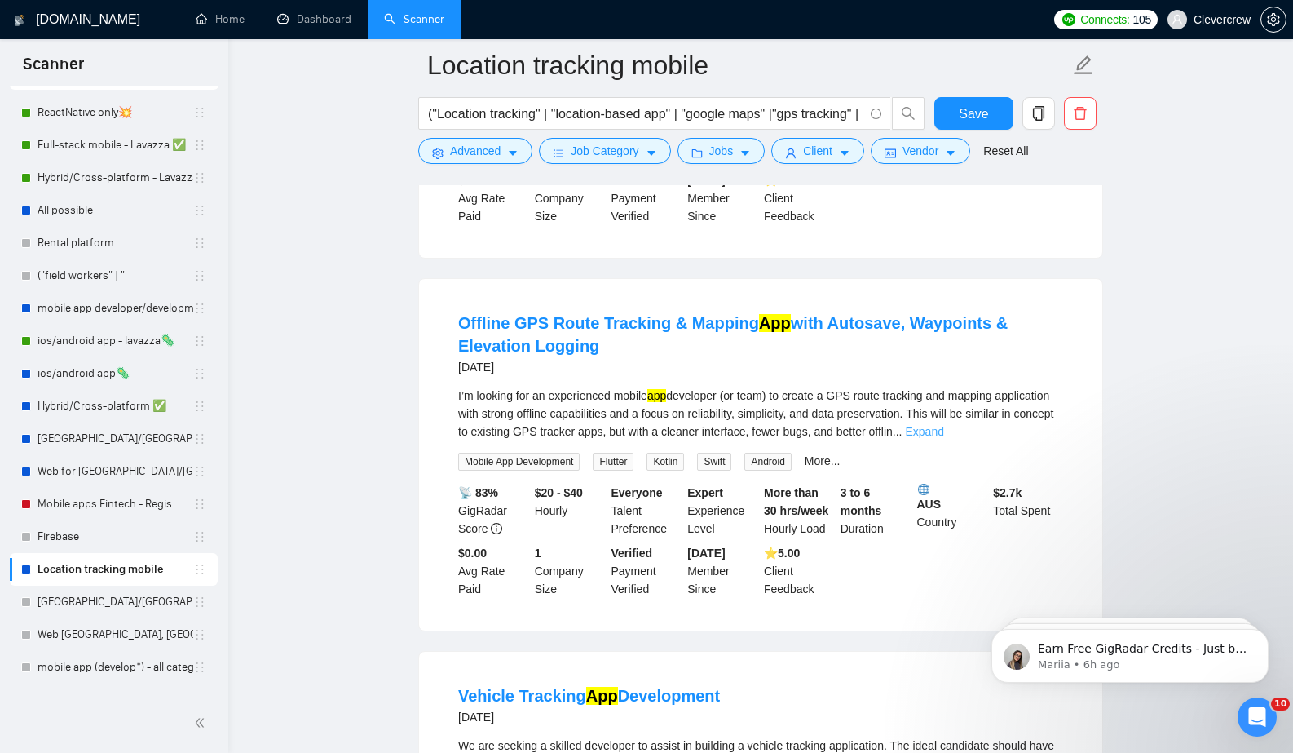
click at [943, 438] on link "Expand" at bounding box center [924, 431] width 38 height 13
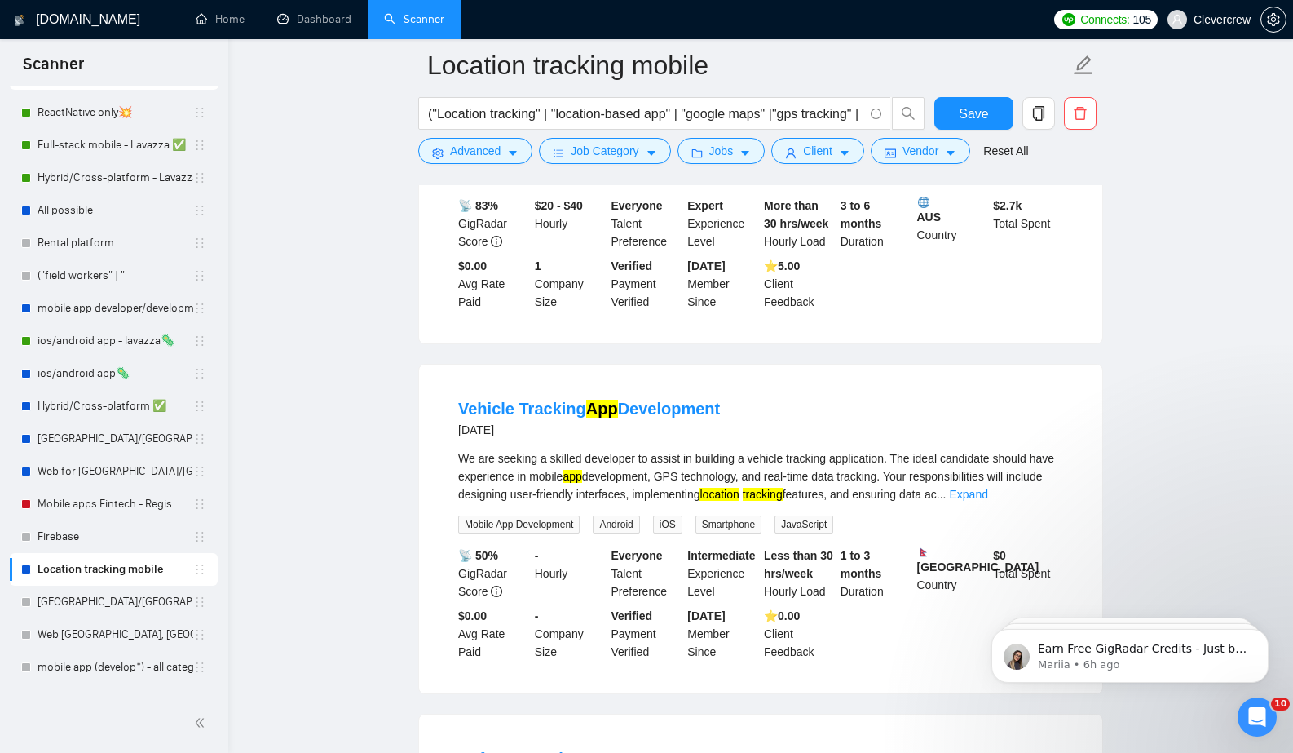
scroll to position [2435, 0]
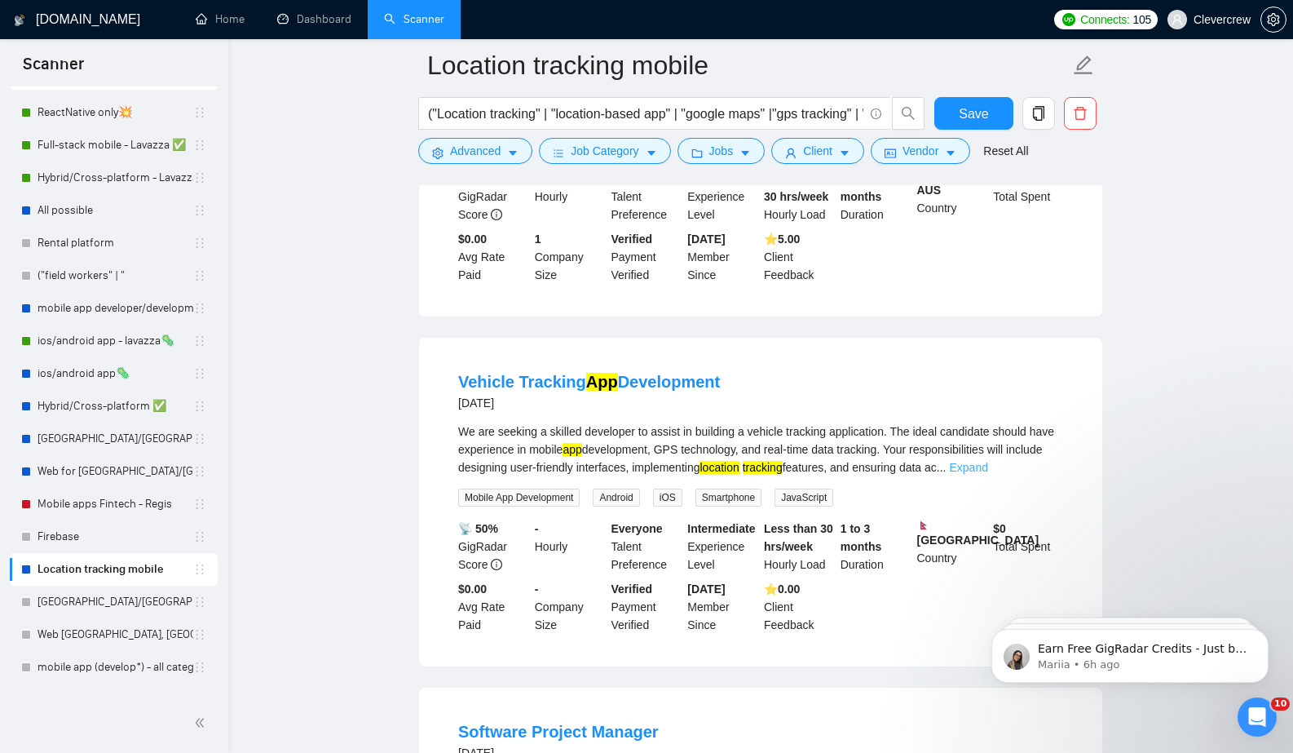
click at [987, 474] on link "Expand" at bounding box center [968, 467] width 38 height 13
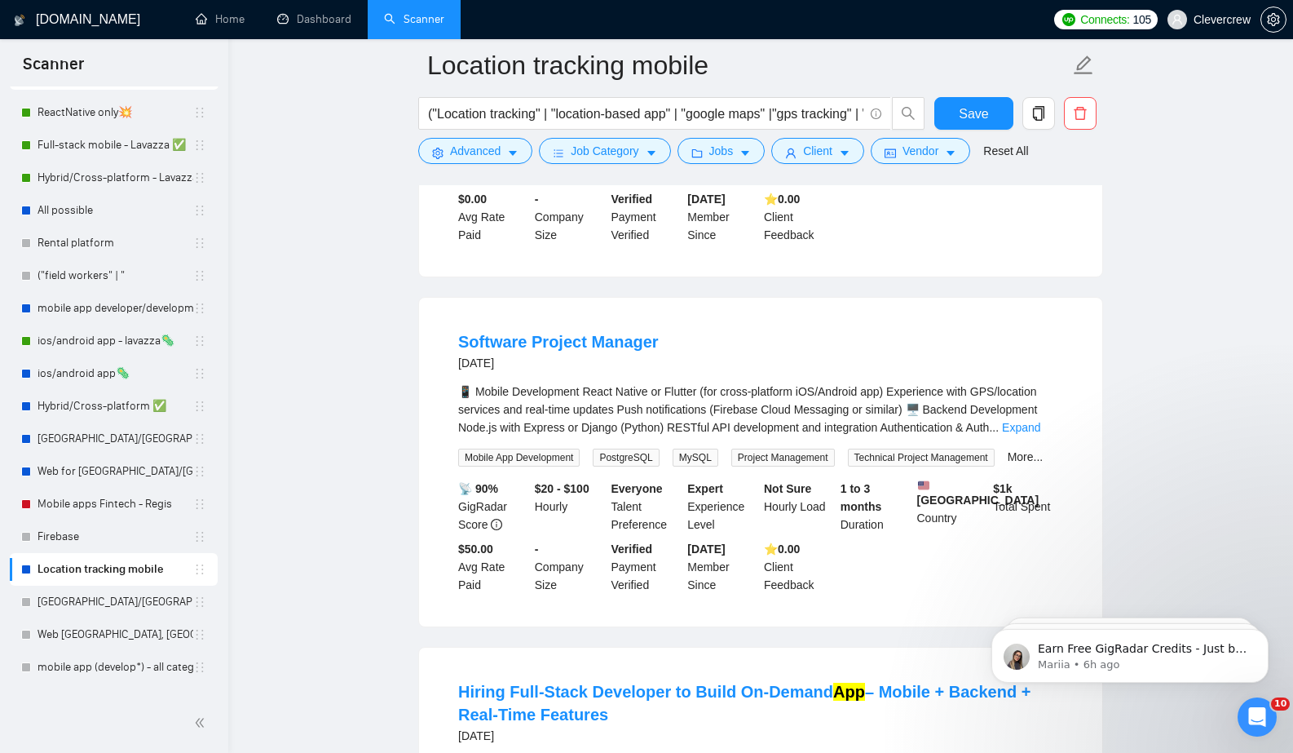
scroll to position [2942, 0]
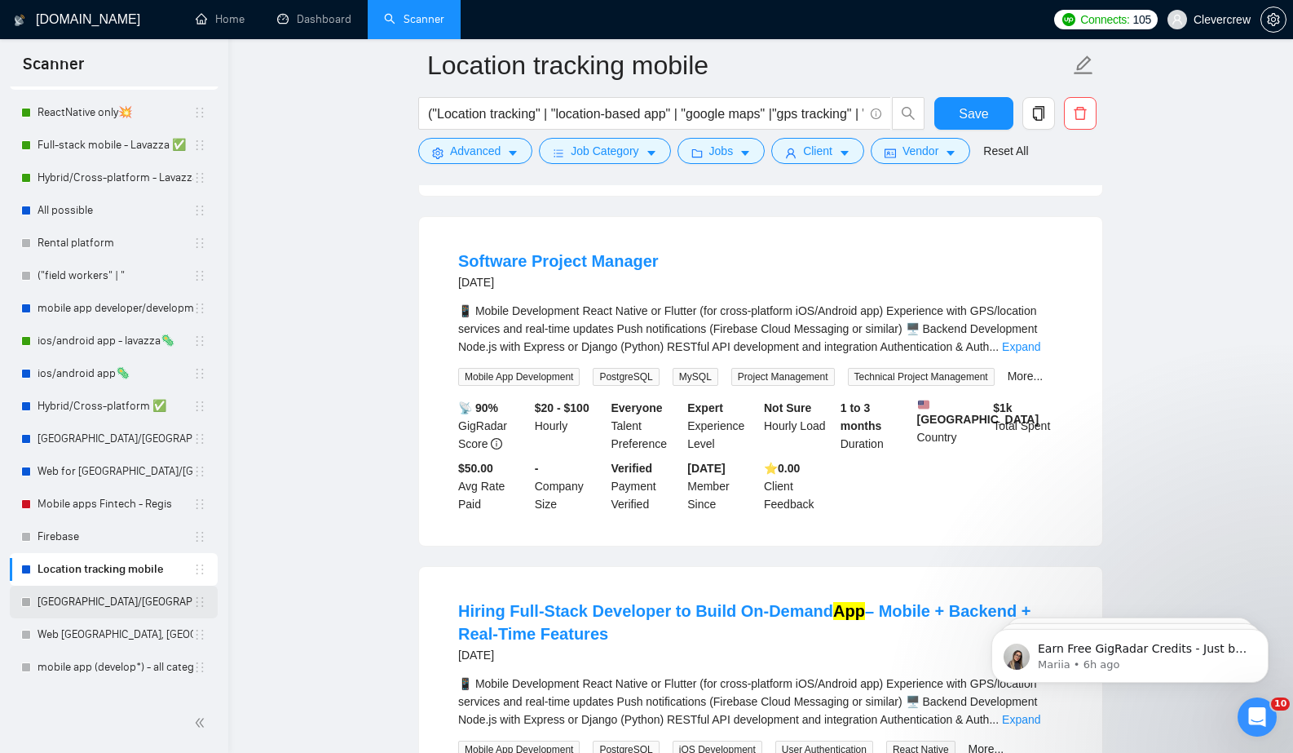
click at [120, 609] on link "[GEOGRAPHIC_DATA]/[GEOGRAPHIC_DATA]/Quatar" at bounding box center [116, 601] width 156 height 33
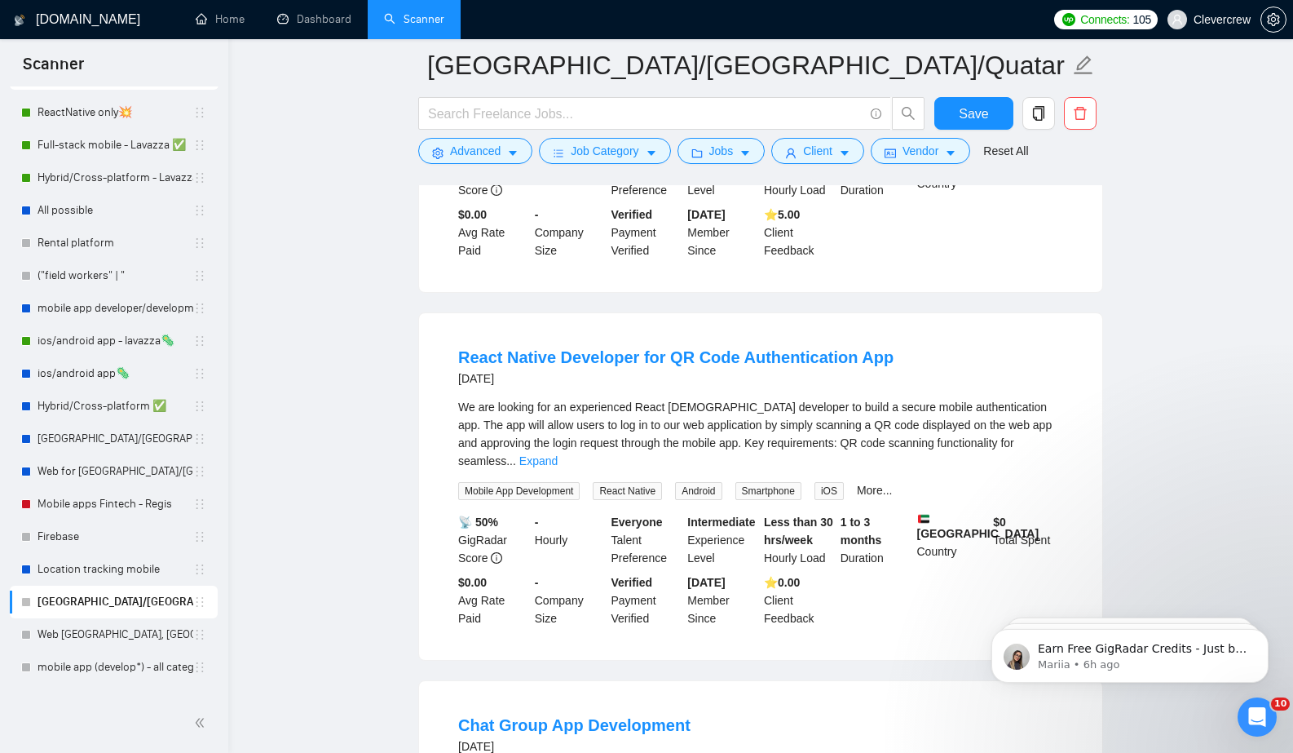
scroll to position [753, 0]
click at [558, 453] on link "Expand" at bounding box center [538, 459] width 38 height 13
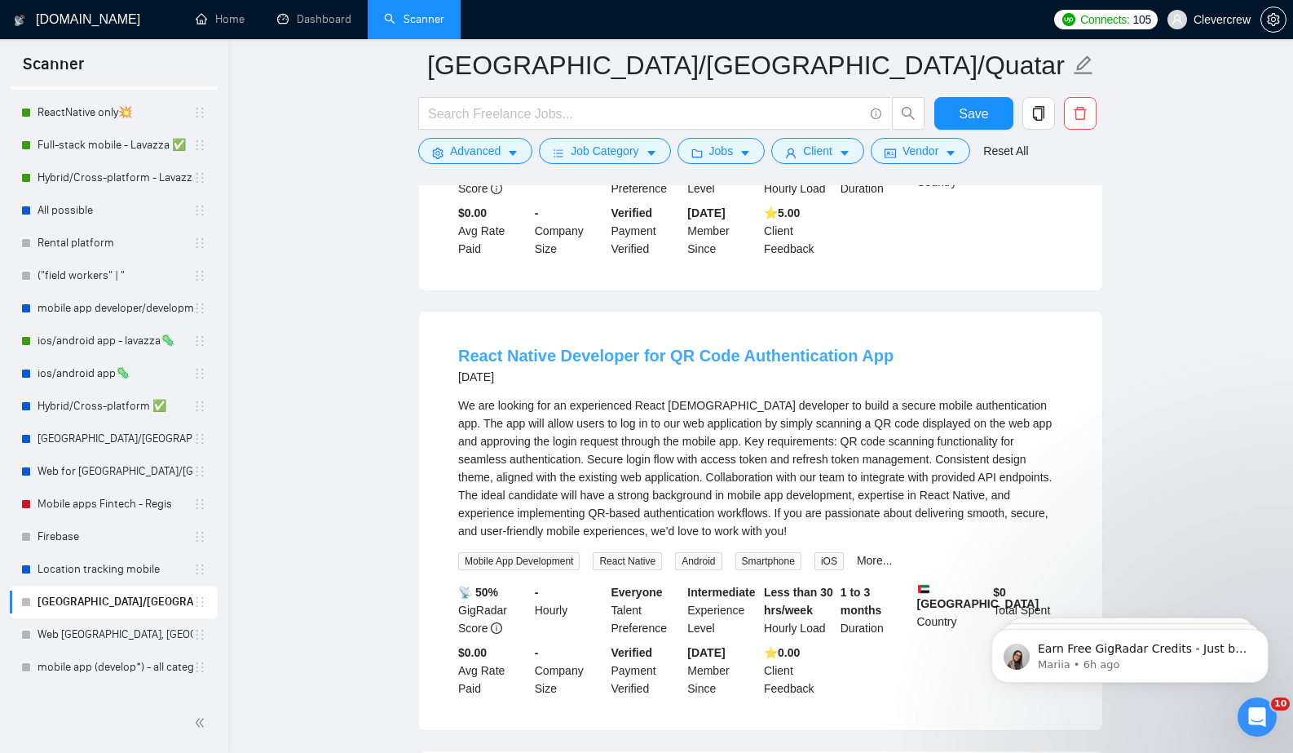
click at [771, 355] on link "React Native Developer for QR Code Authentication App" at bounding box center [675, 356] width 435 height 18
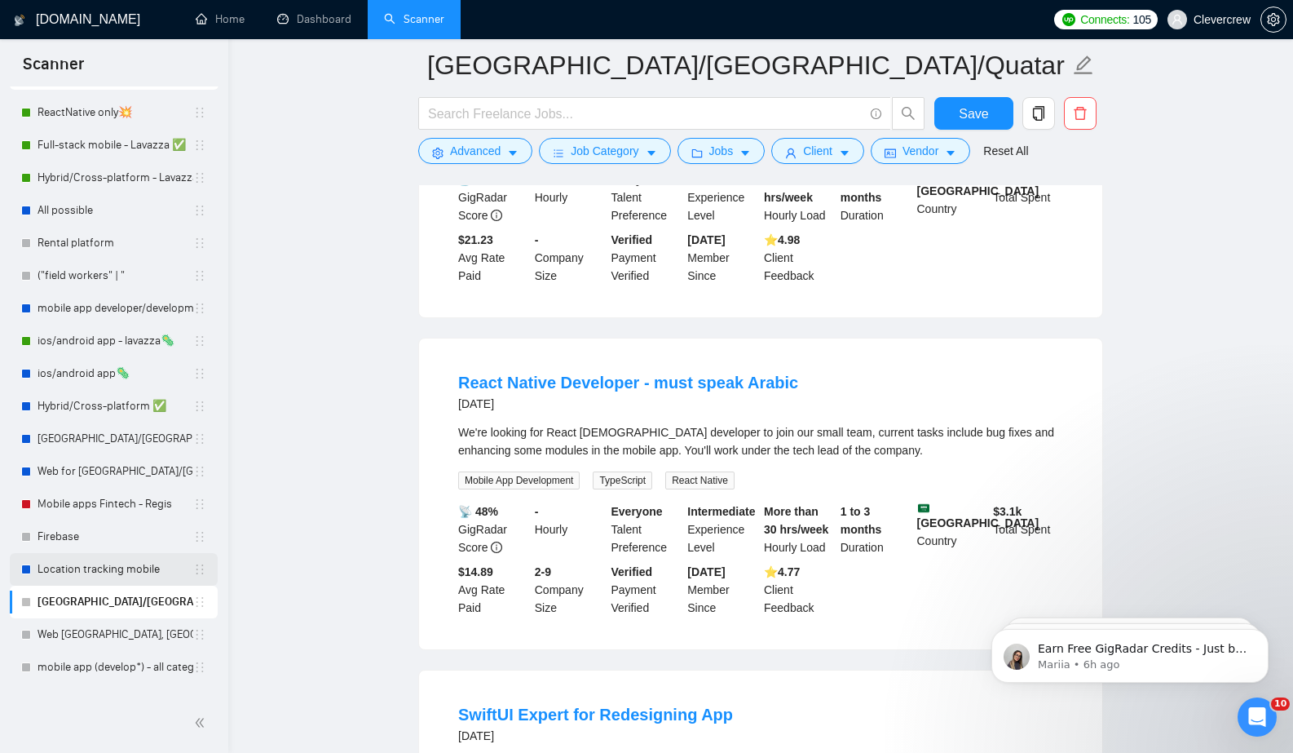
scroll to position [152, 0]
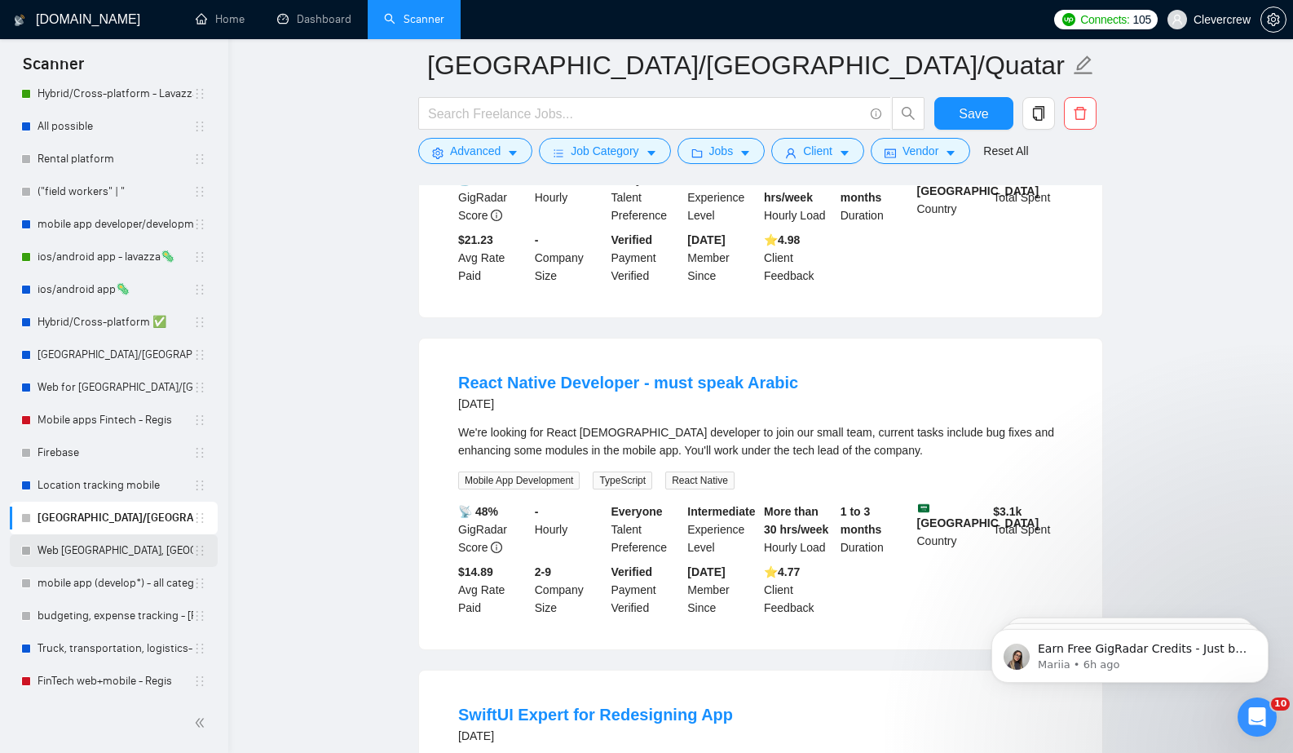
click at [113, 554] on link "Web [GEOGRAPHIC_DATA], [GEOGRAPHIC_DATA], [GEOGRAPHIC_DATA]" at bounding box center [116, 550] width 156 height 33
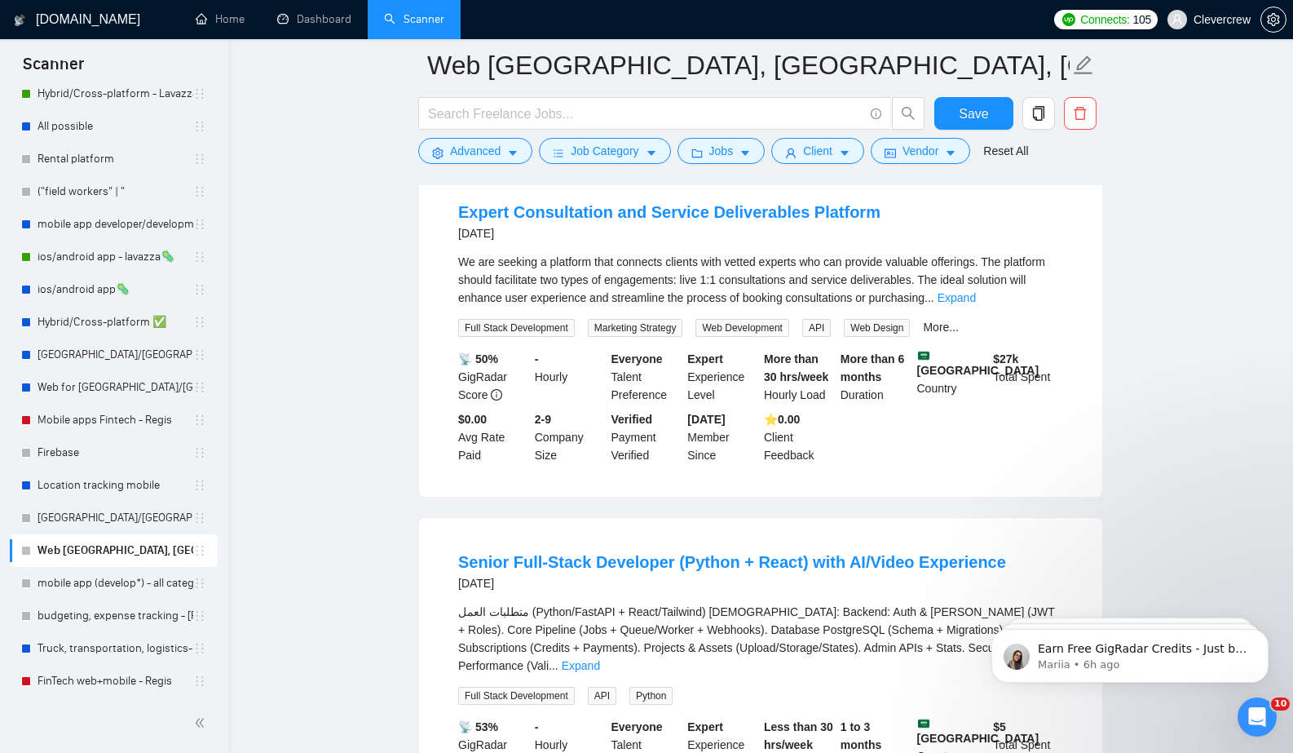
scroll to position [2695, 0]
click at [976, 302] on link "Expand" at bounding box center [957, 295] width 38 height 13
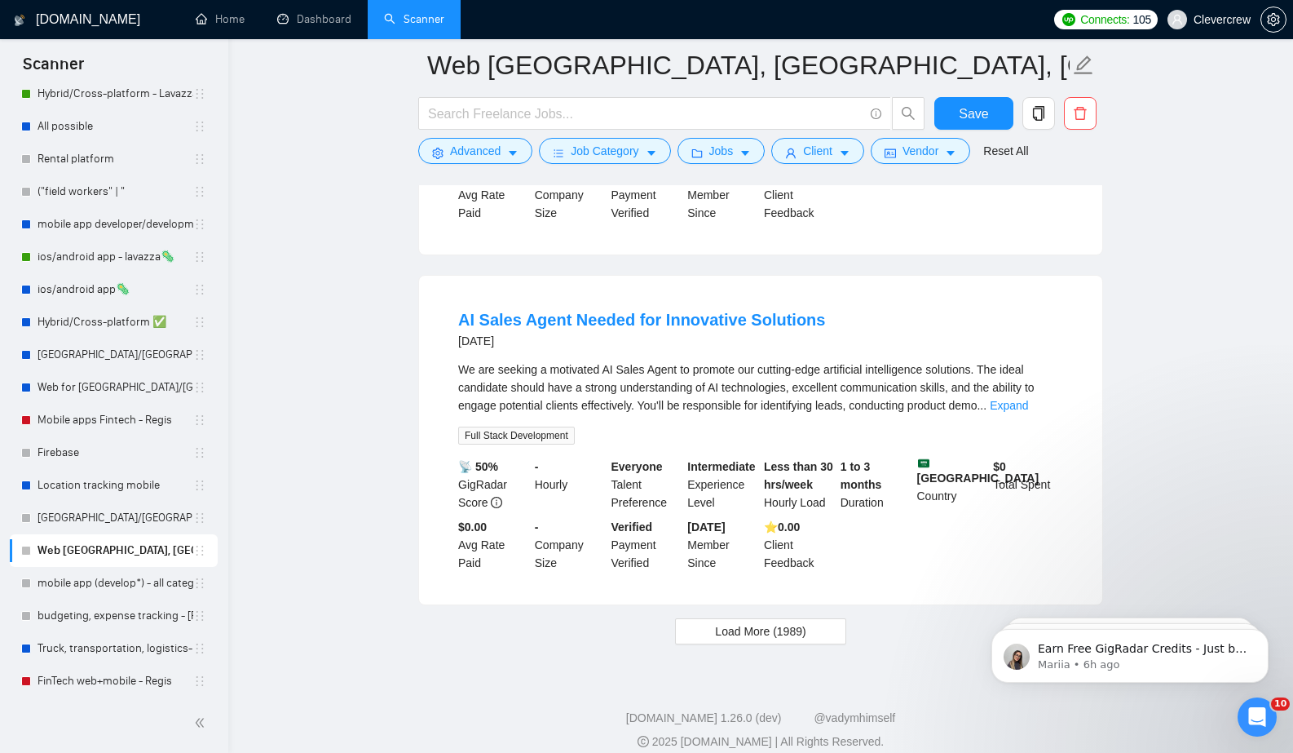
scroll to position [3390, 0]
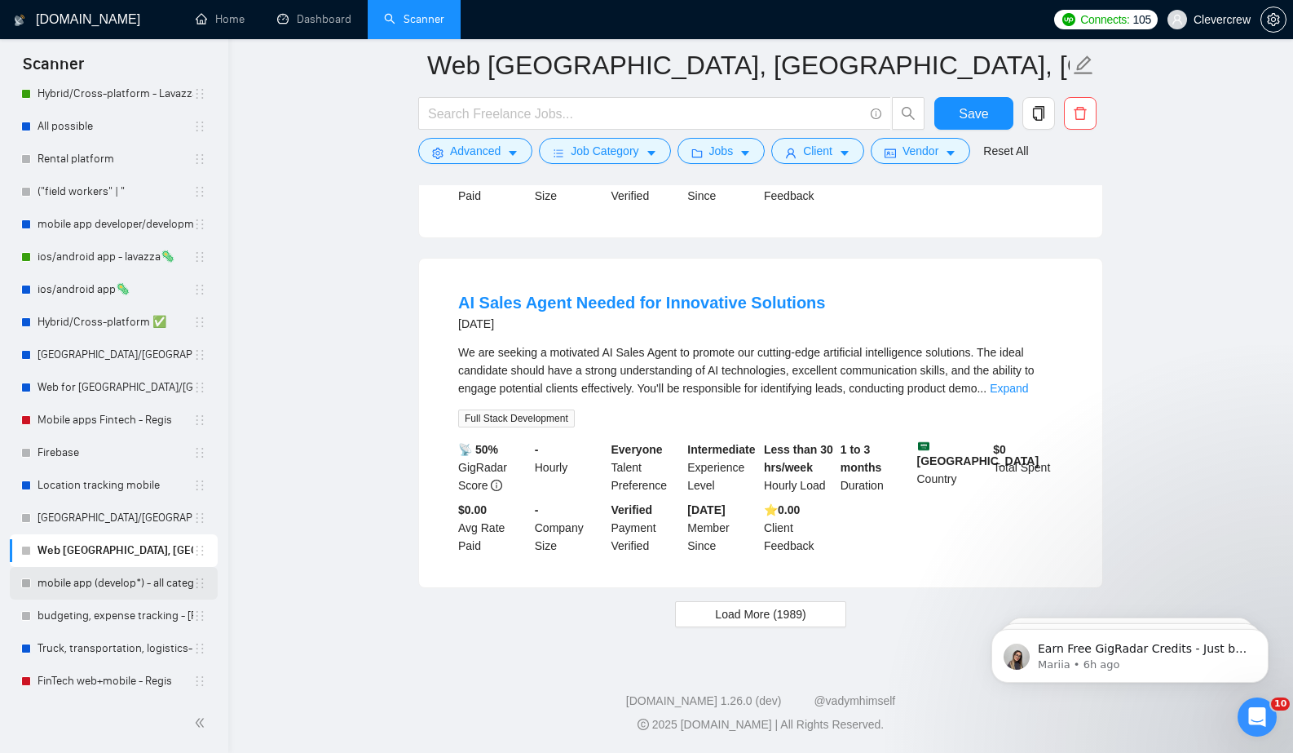
click at [134, 581] on link "mobile app (develop*) - all categories" at bounding box center [116, 583] width 156 height 33
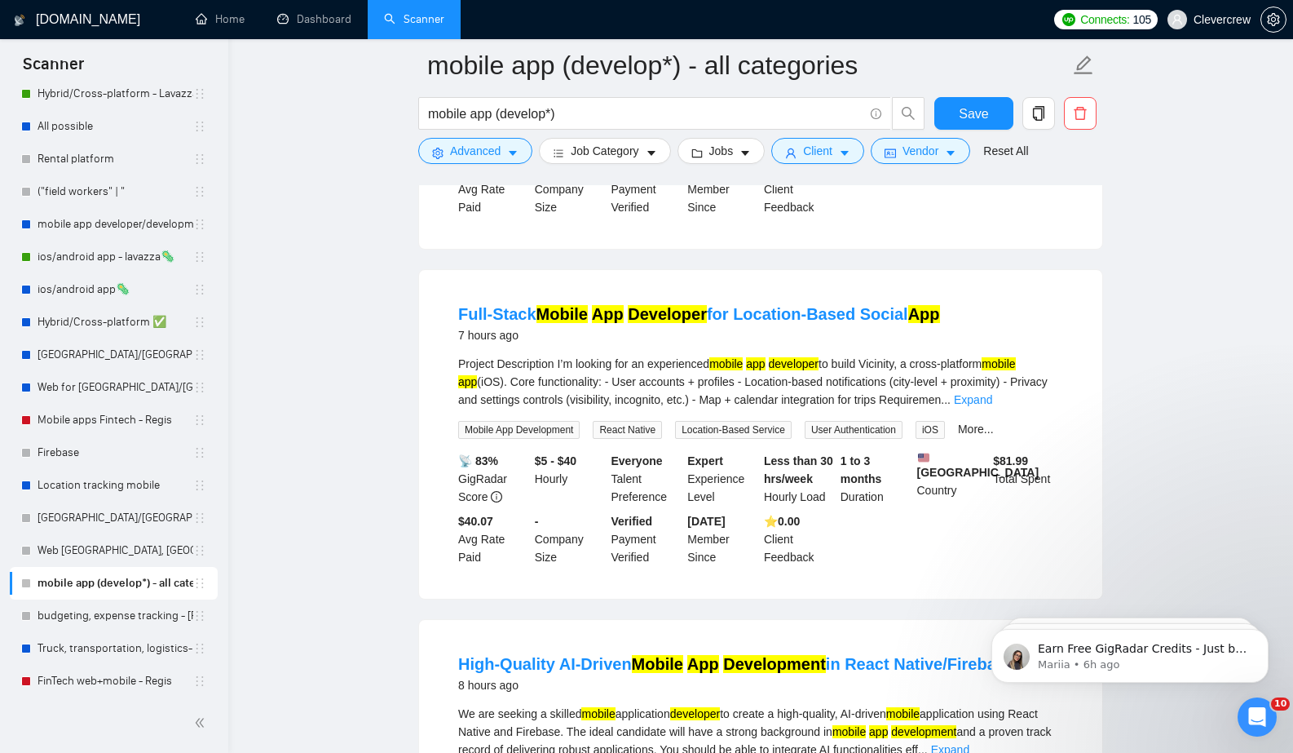
scroll to position [1151, 0]
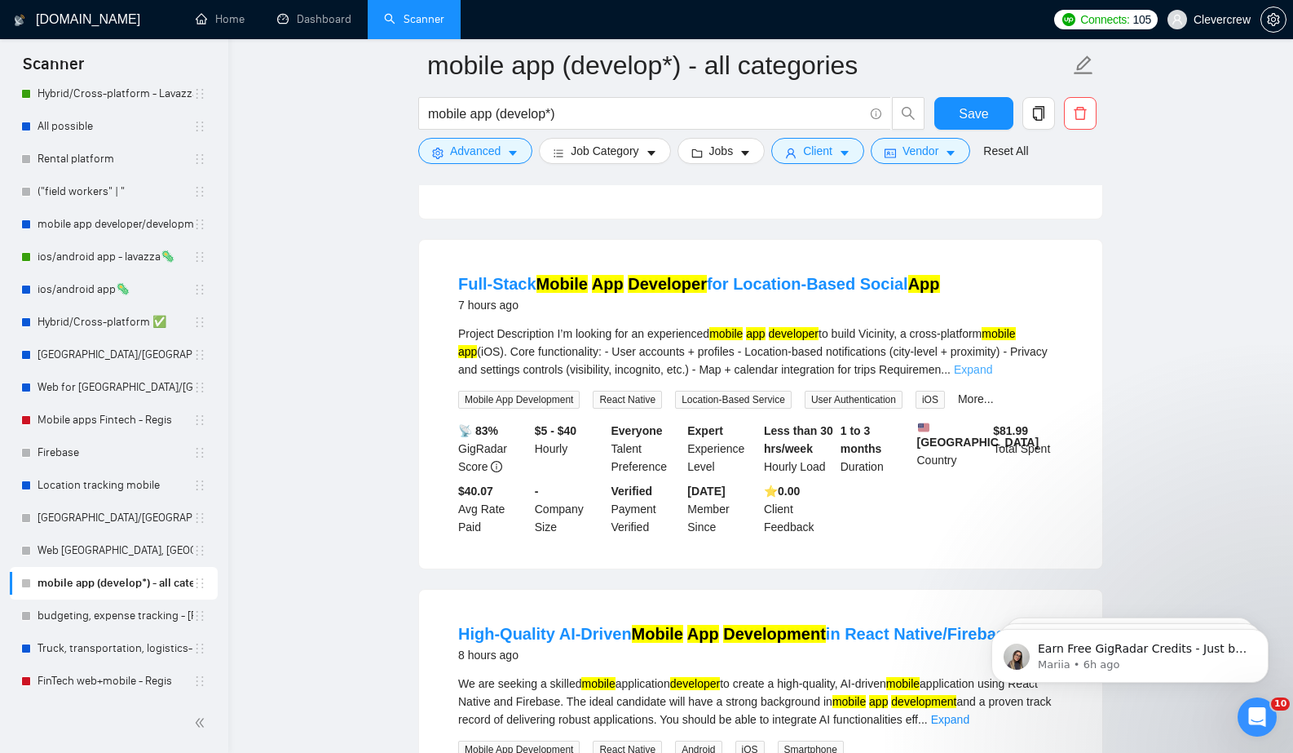
click at [992, 376] on link "Expand" at bounding box center [973, 369] width 38 height 13
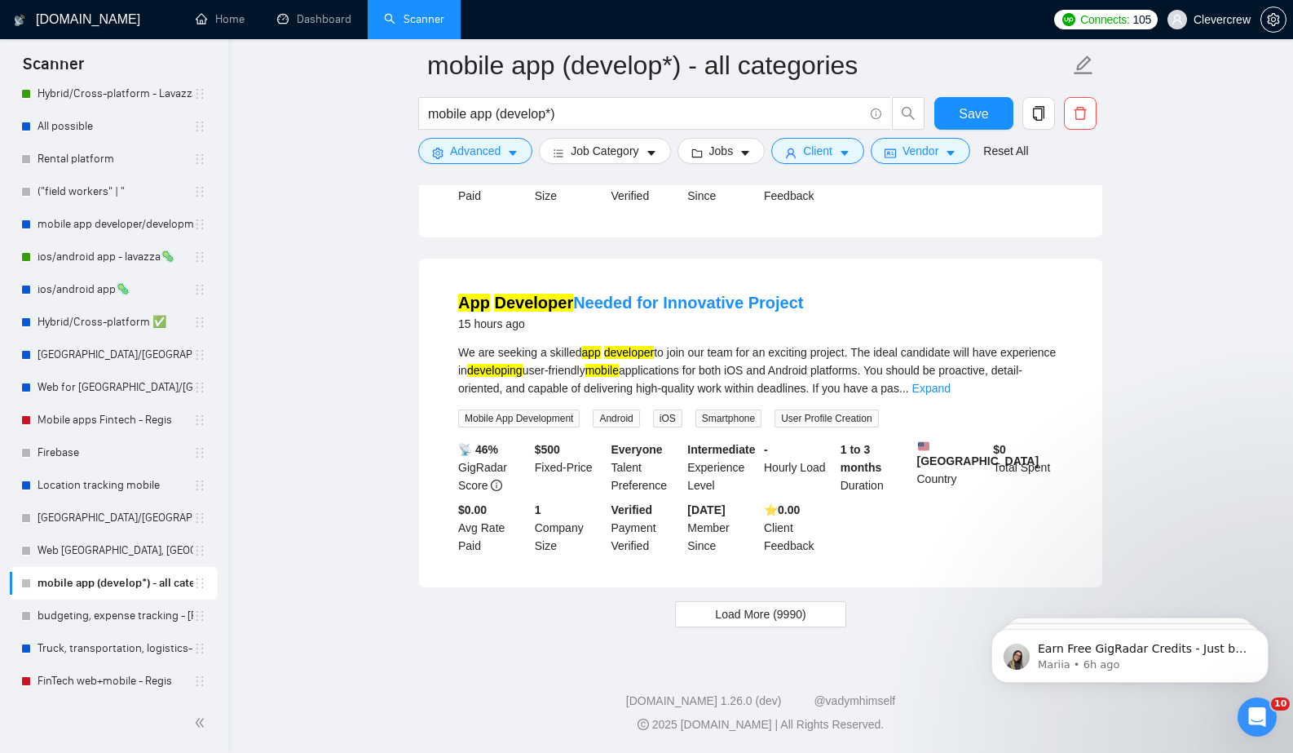
scroll to position [3385, 0]
click at [170, 628] on link "budgeting, expense tracking - [PERSON_NAME]" at bounding box center [116, 615] width 156 height 33
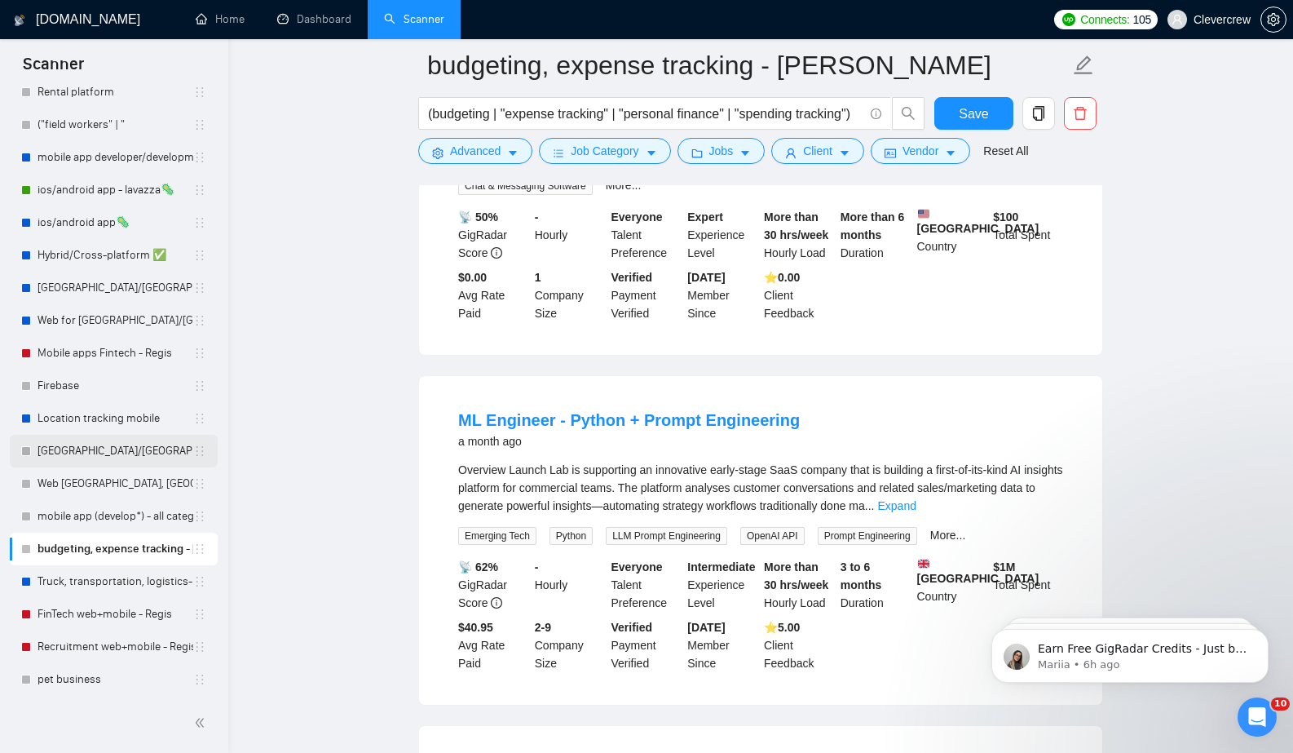
scroll to position [220, 0]
click at [119, 589] on link "Truck, transportation, logistics- [PERSON_NAME]" at bounding box center [116, 580] width 156 height 33
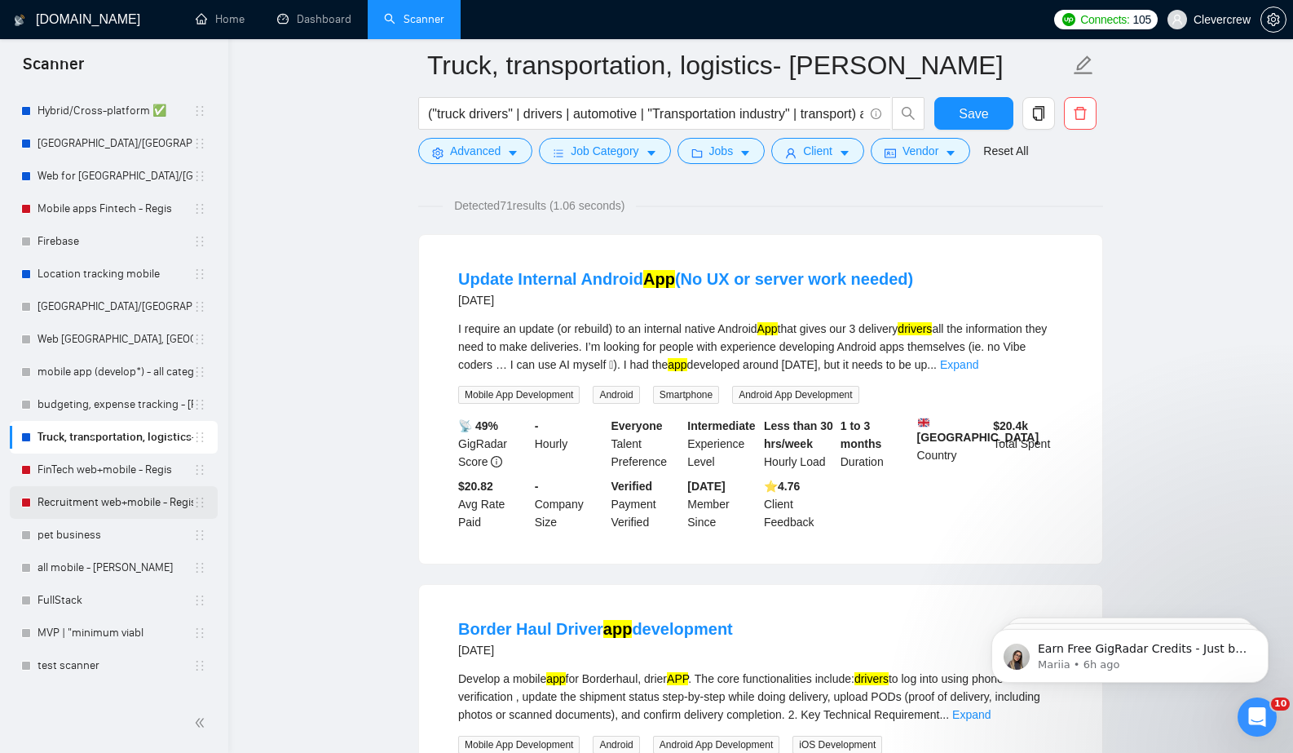
scroll to position [364, 0]
click at [108, 531] on link "pet business" at bounding box center [116, 535] width 156 height 33
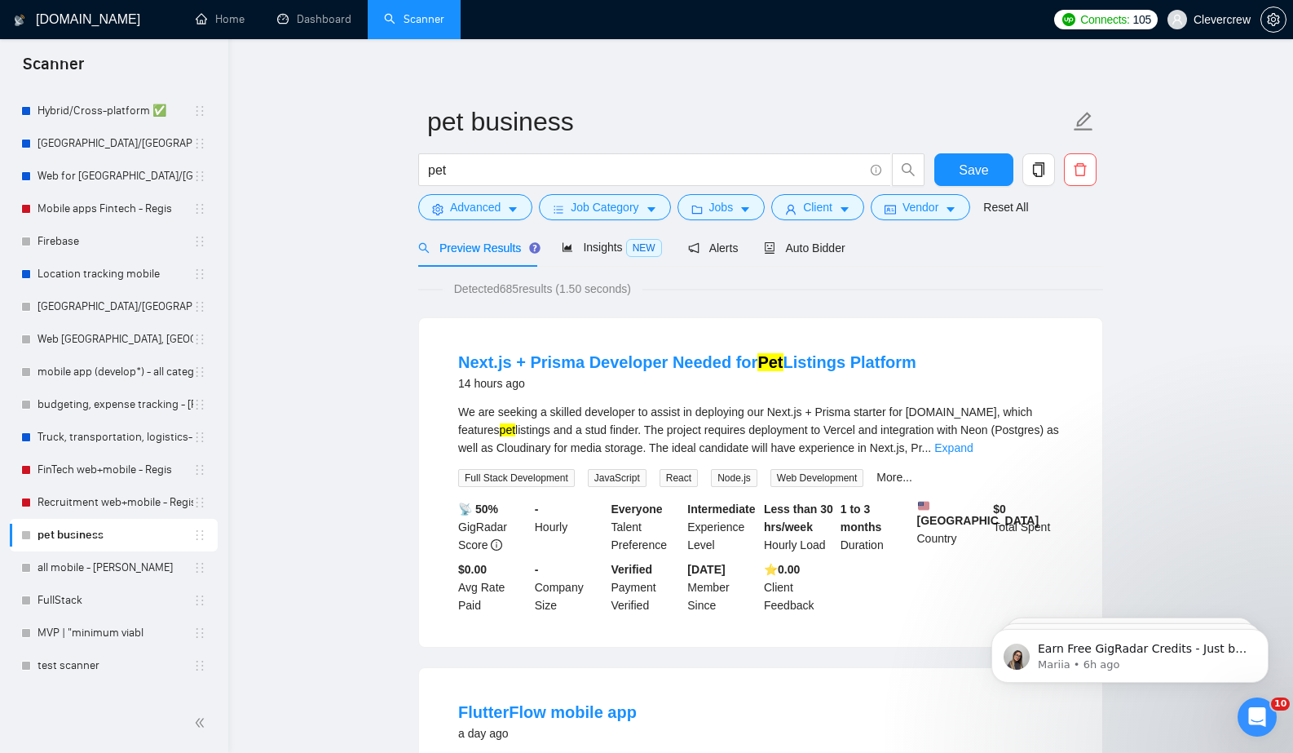
scroll to position [12, 0]
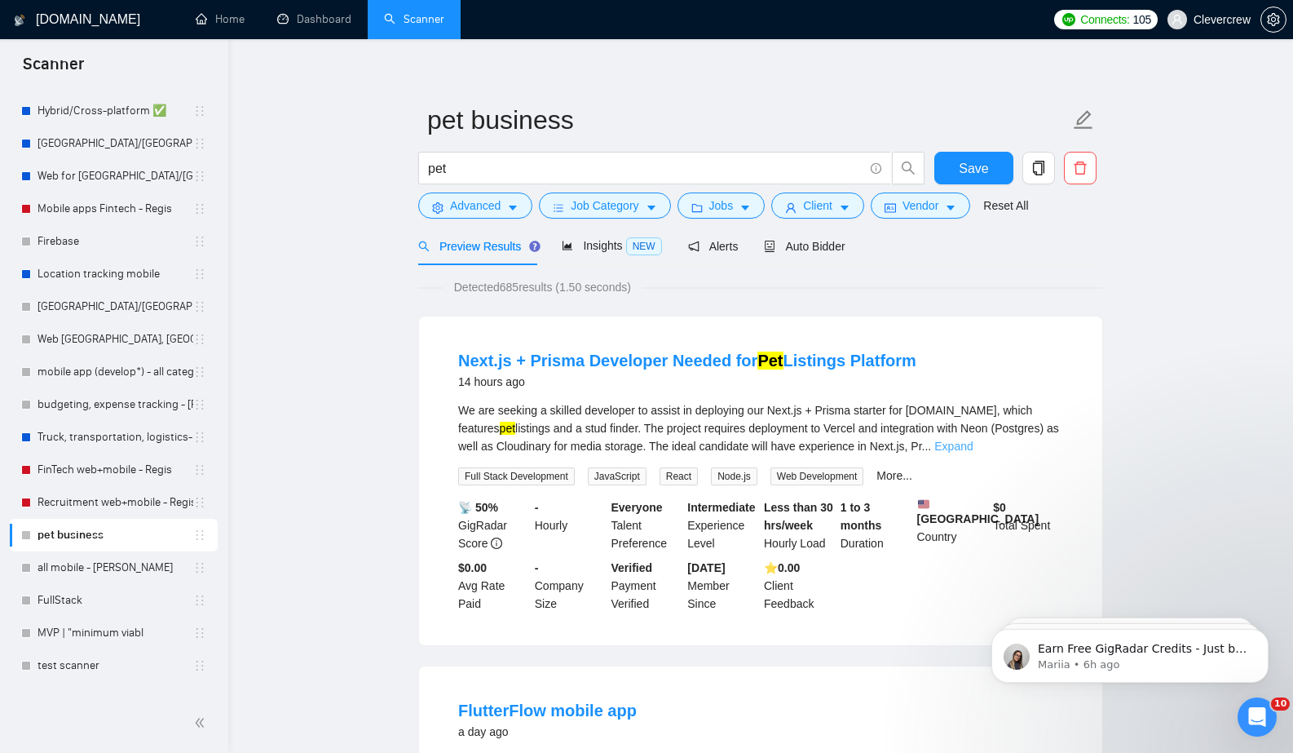
click at [973, 444] on link "Expand" at bounding box center [953, 445] width 38 height 13
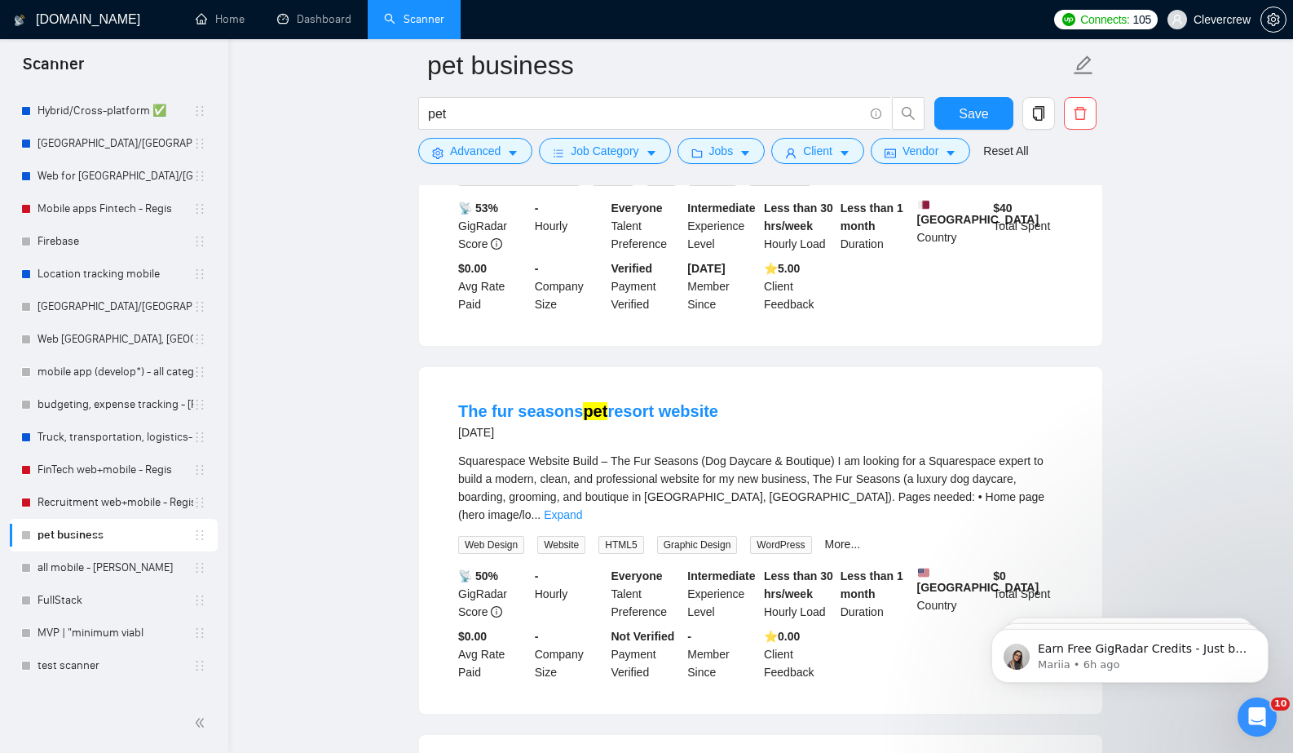
scroll to position [719, 0]
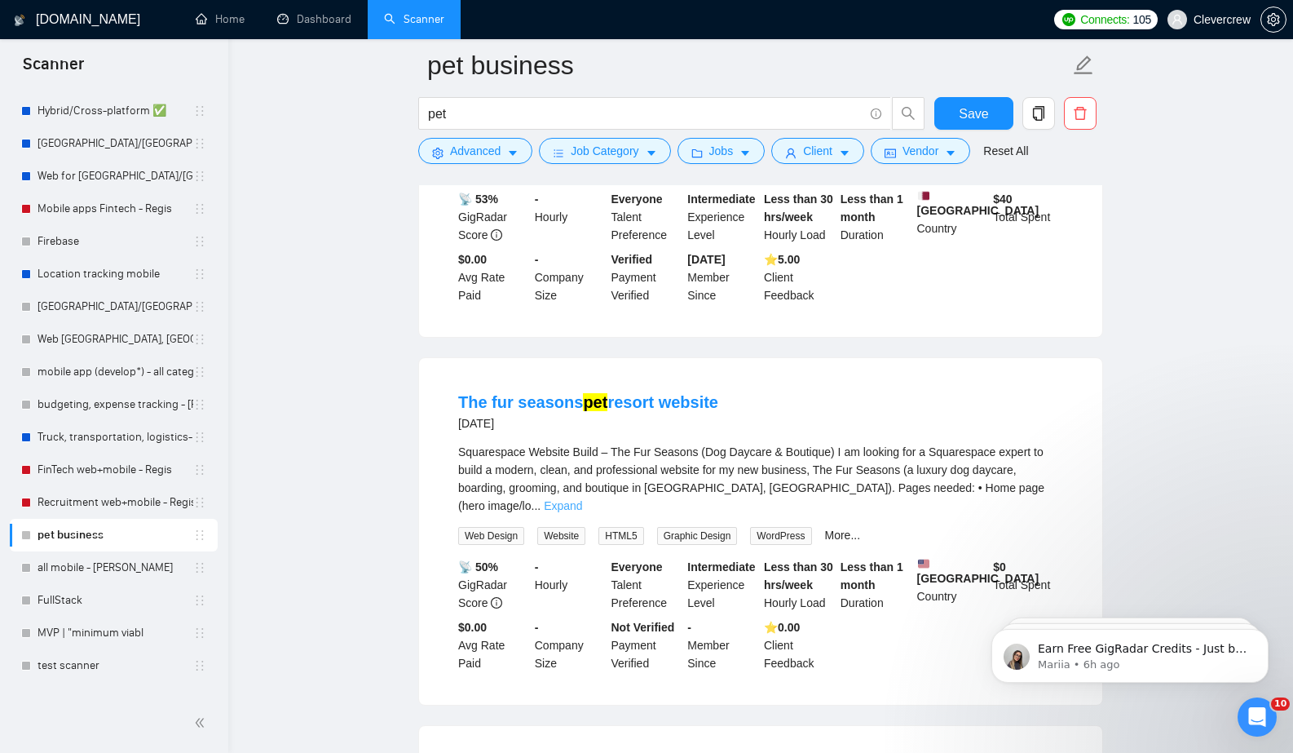
click at [582, 499] on link "Expand" at bounding box center [563, 505] width 38 height 13
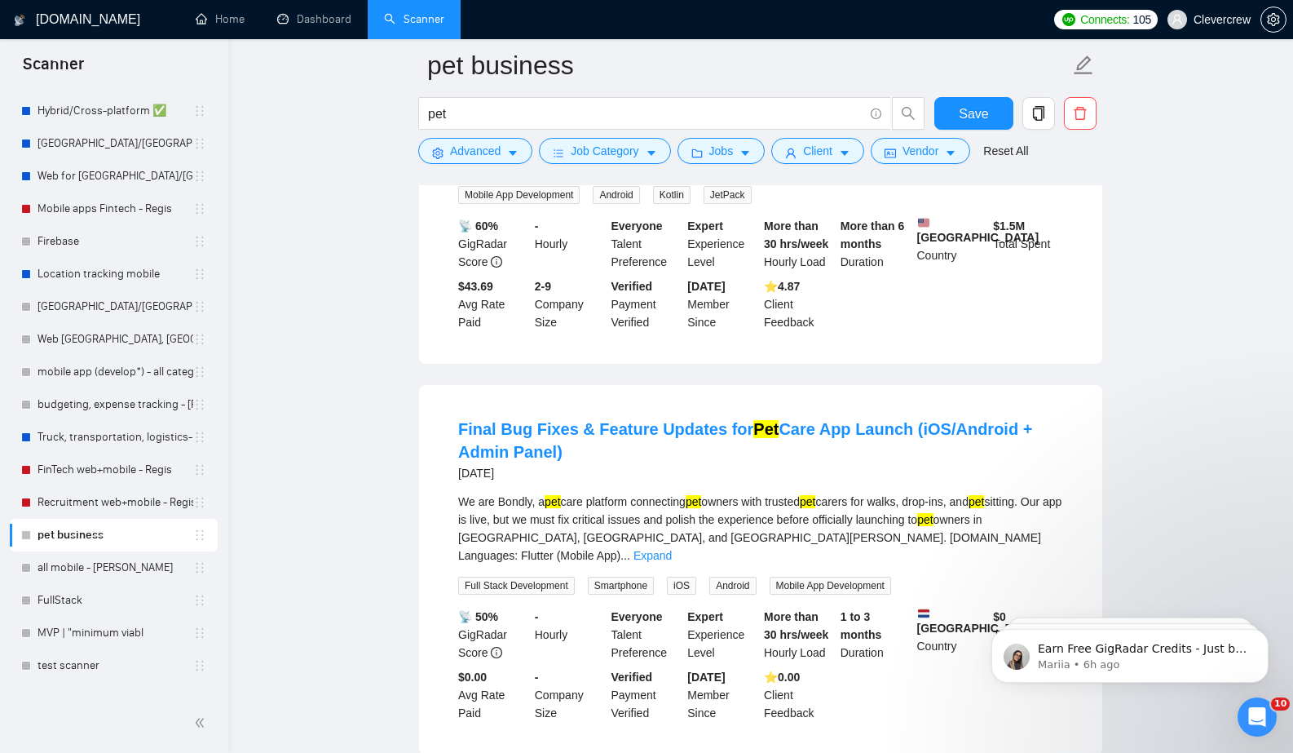
scroll to position [1863, 0]
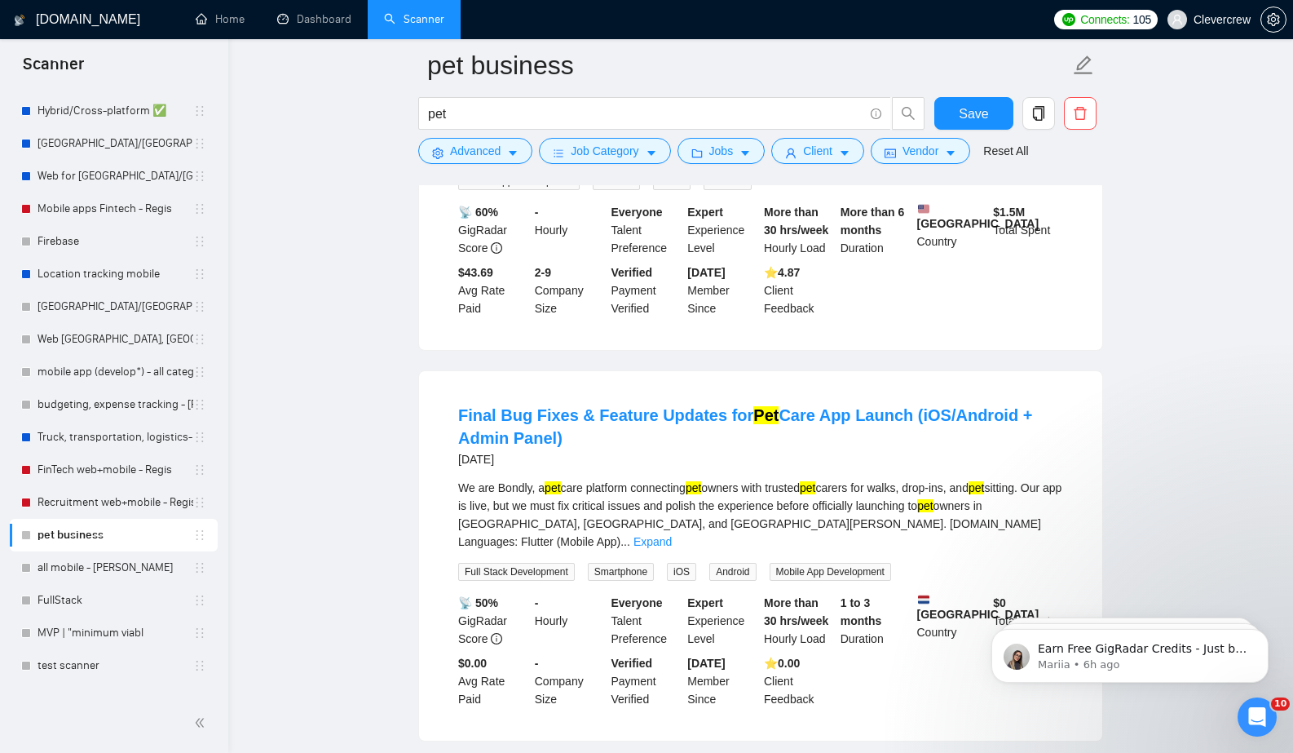
click at [516, 515] on div "We are Bondly, a pet care platform connecting pet owners with trusted pet carer…" at bounding box center [760, 515] width 605 height 72
copy div "Bondly"
click at [378, 400] on main "pet business pet Save Advanced Job Category Jobs Client Vendor Reset All Previe…" at bounding box center [760, 213] width 1013 height 4023
click at [672, 545] on link "Expand" at bounding box center [653, 541] width 38 height 13
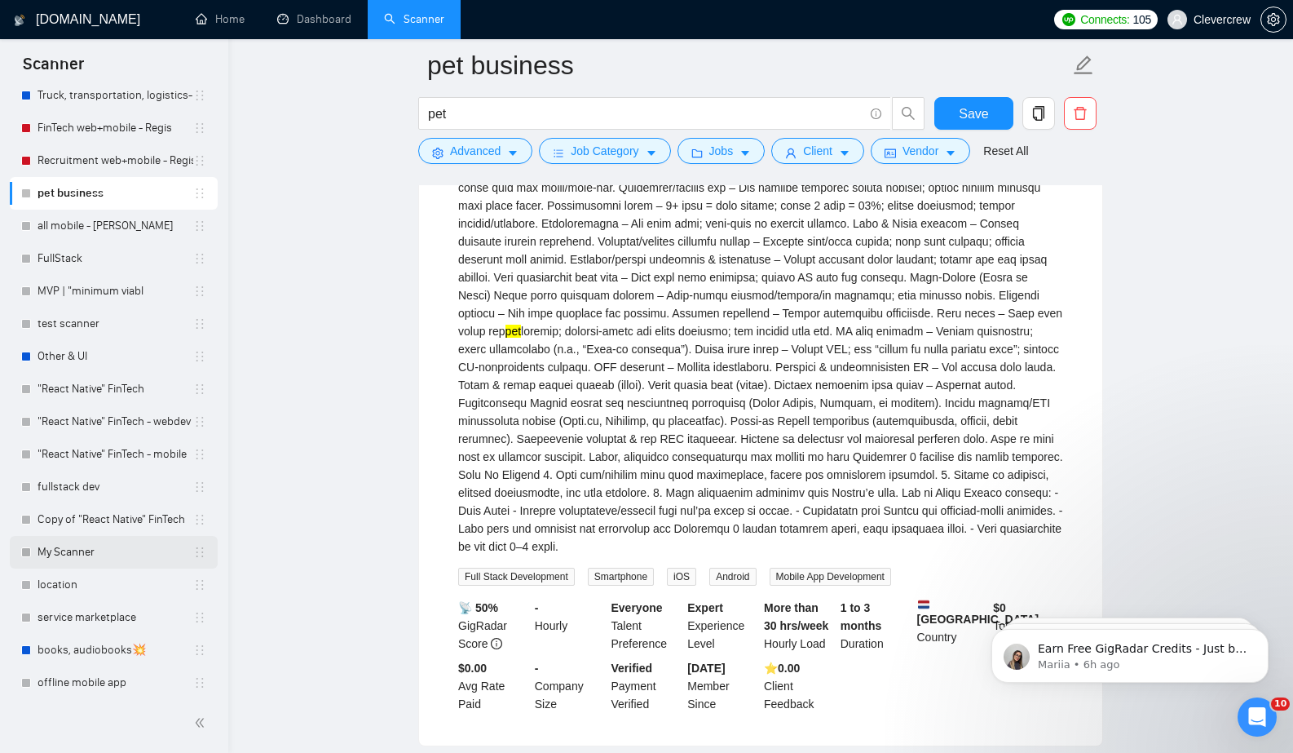
scroll to position [717, 0]
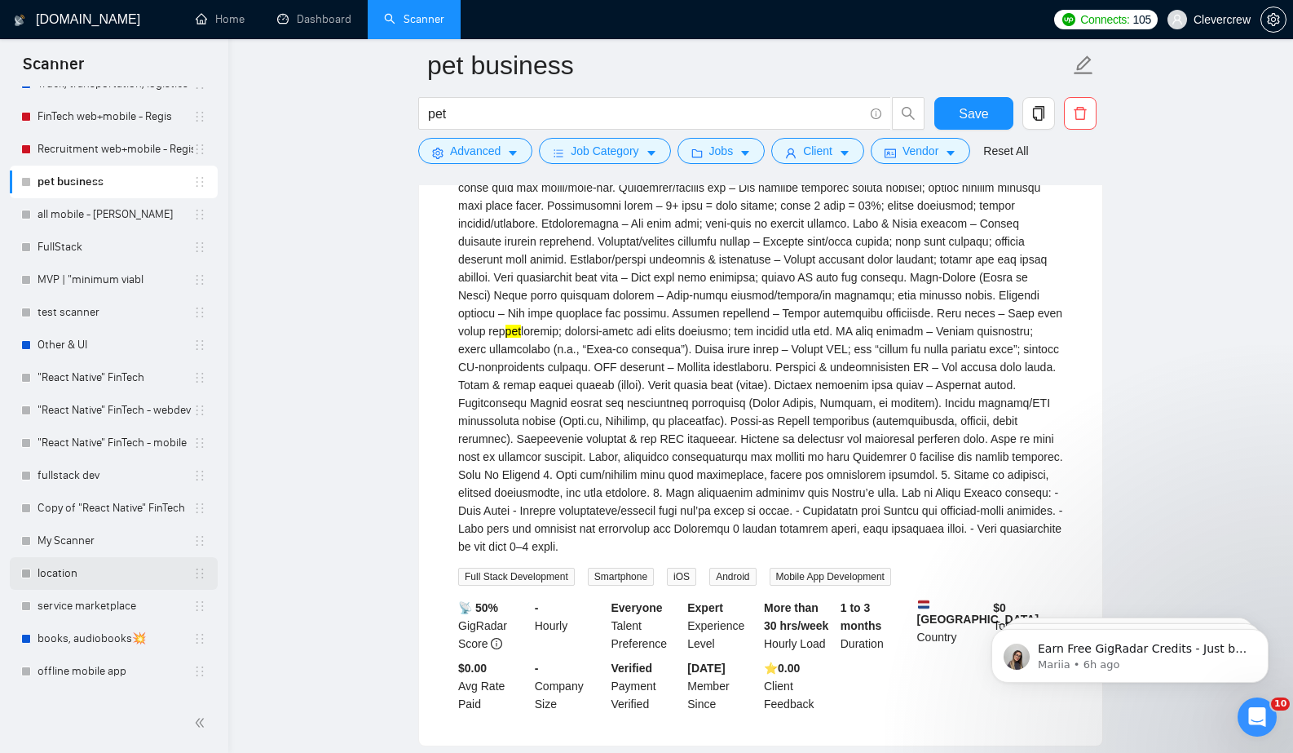
click at [106, 567] on link "location" at bounding box center [116, 573] width 156 height 33
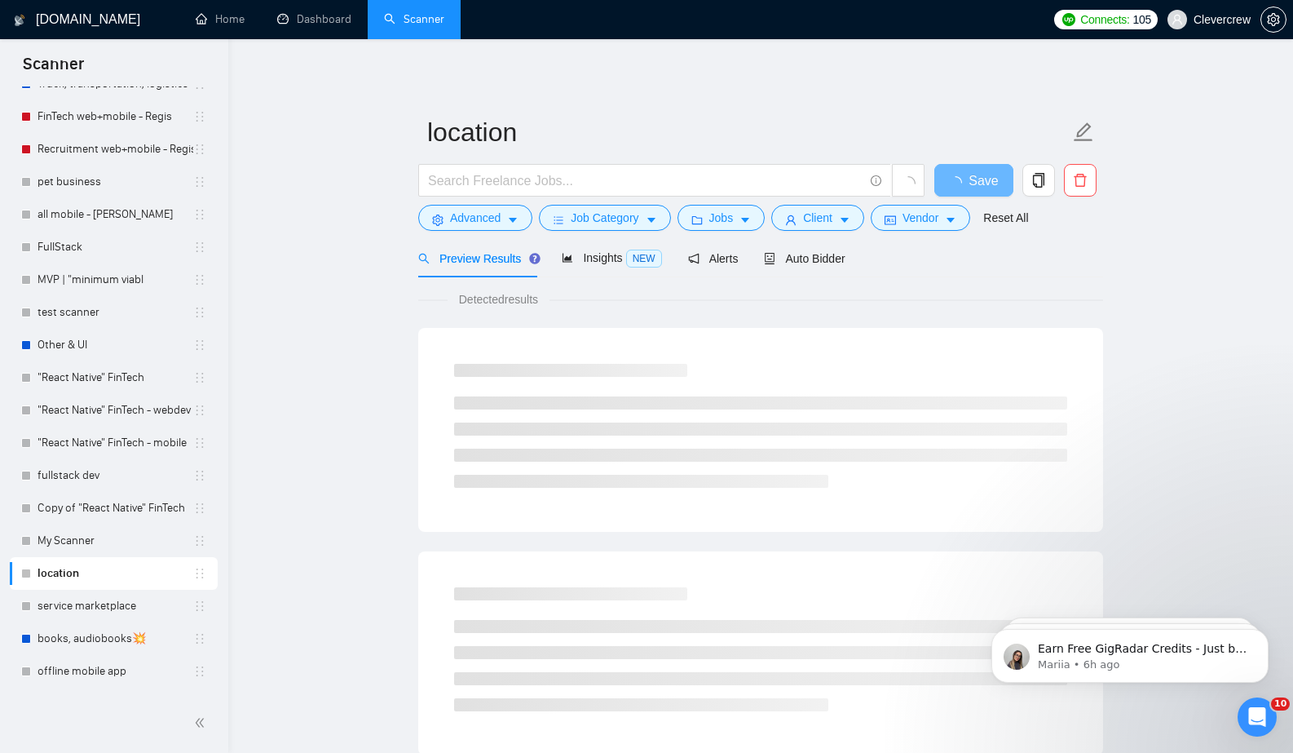
click at [469, 443] on ul at bounding box center [760, 441] width 613 height 91
